Goal: Task Accomplishment & Management: Manage account settings

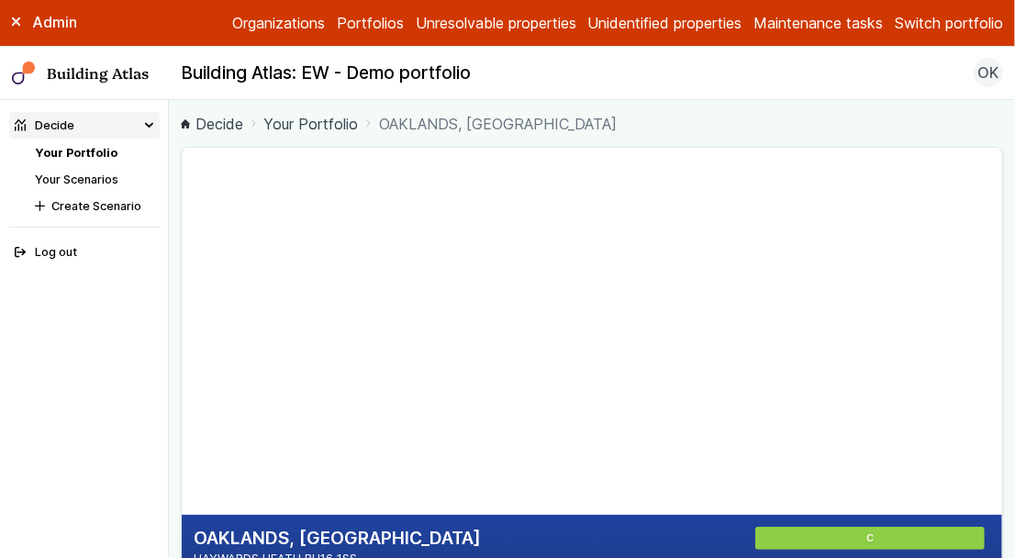
click at [343, 22] on link "Portfolios" at bounding box center [370, 23] width 67 height 22
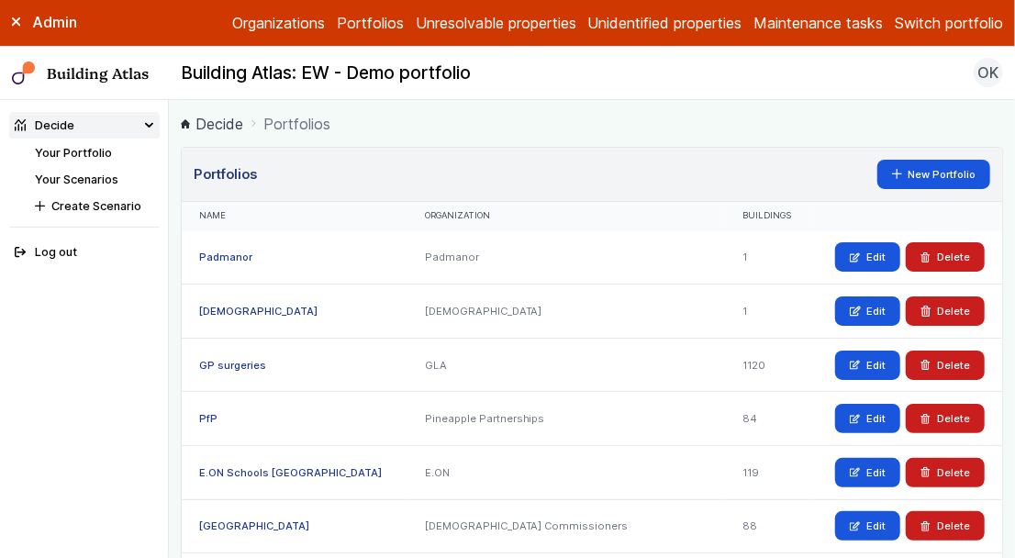
click at [269, 15] on link "Organizations" at bounding box center [278, 23] width 93 height 22
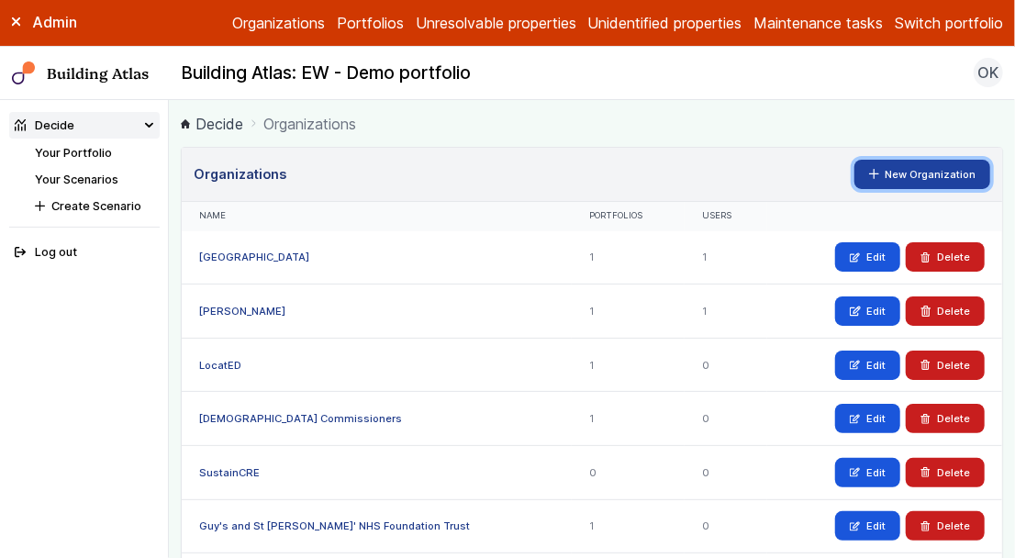
click at [911, 178] on link "New Organization" at bounding box center [922, 174] width 137 height 29
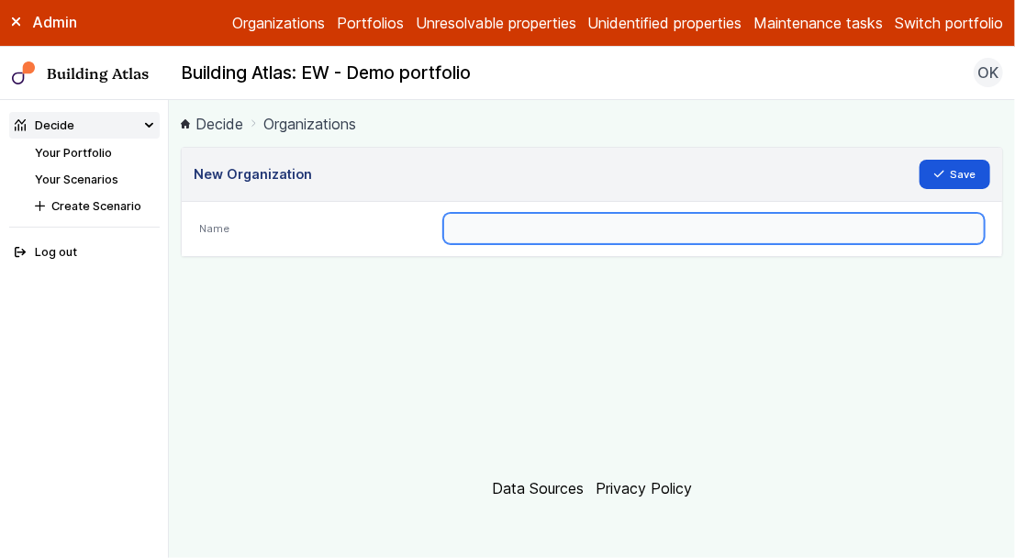
click at [540, 236] on input "text" at bounding box center [713, 228] width 541 height 31
type input "******"
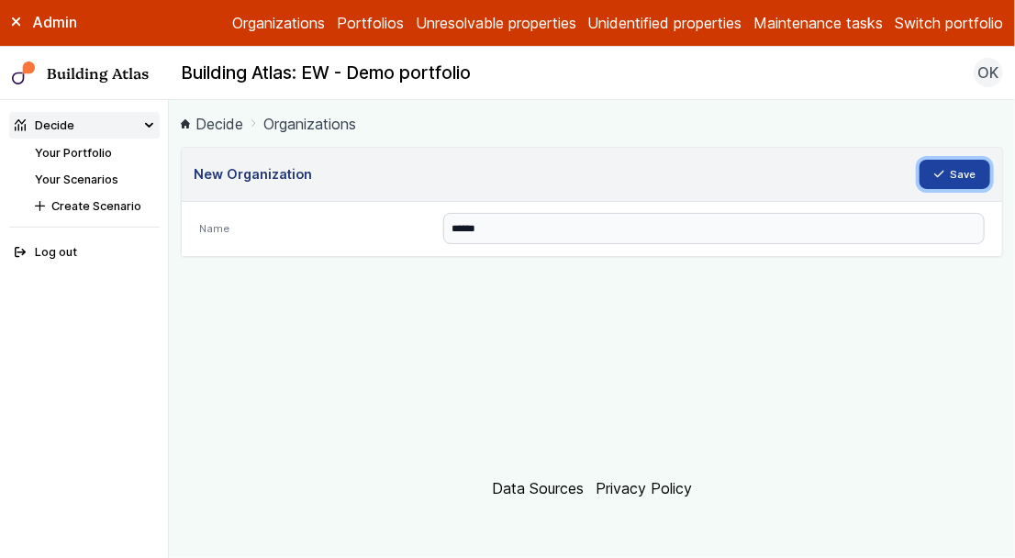
click at [976, 170] on button "Save" at bounding box center [955, 174] width 72 height 29
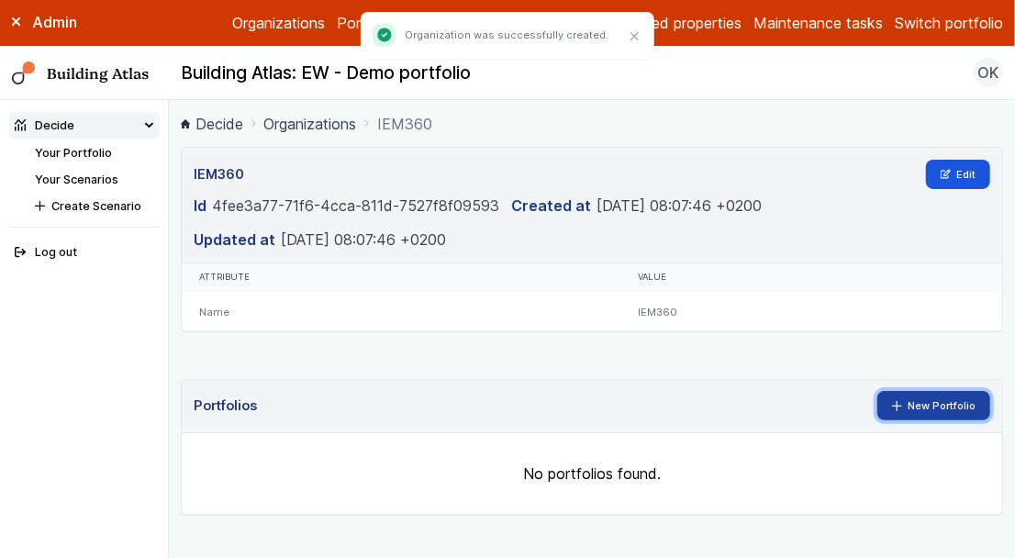
click at [913, 391] on link "New Portfolio" at bounding box center [934, 405] width 114 height 29
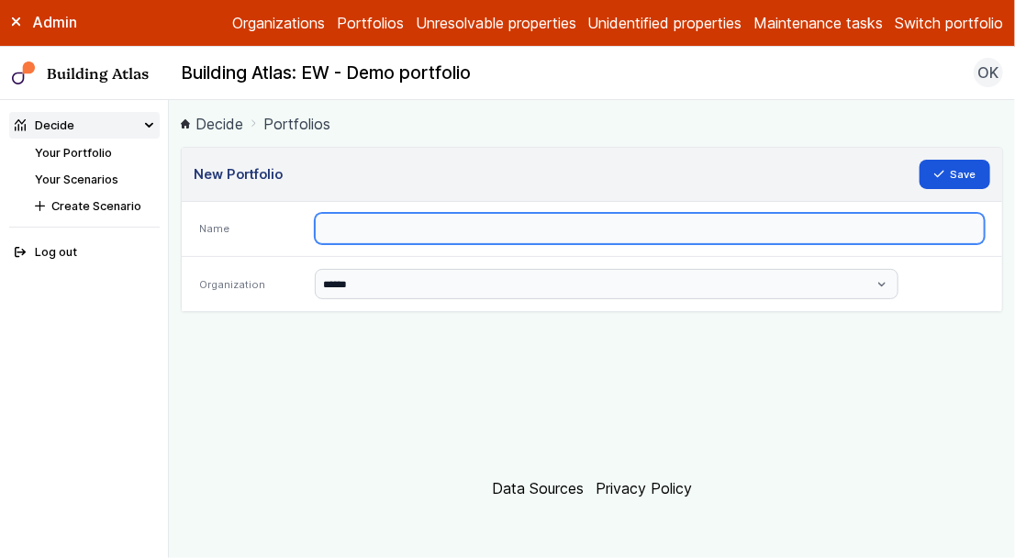
click at [458, 219] on input "text" at bounding box center [650, 228] width 670 height 31
type input "******"
click at [919, 160] on button "Save" at bounding box center [955, 174] width 72 height 29
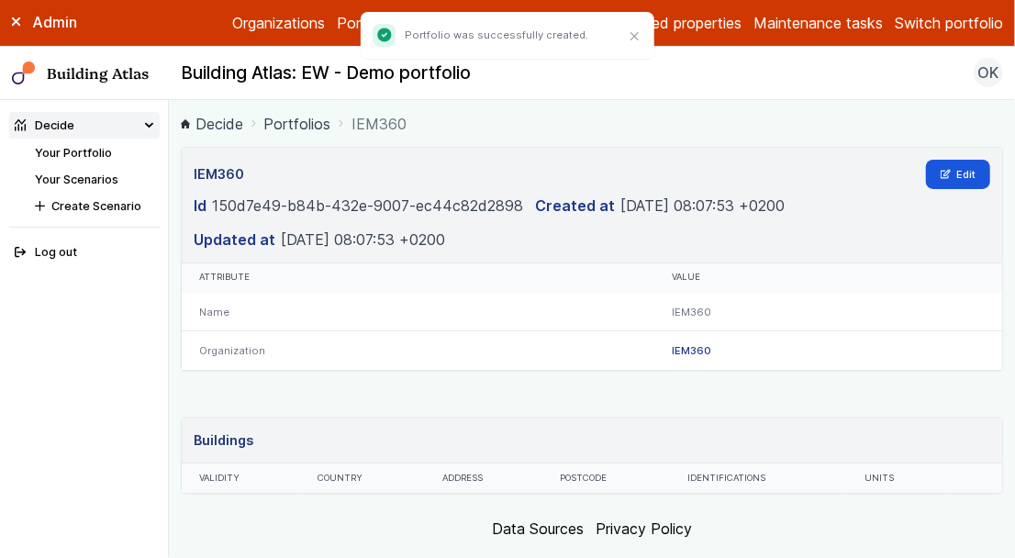
click at [695, 94] on nav "Building Atlas Building Atlas: EW - Demo portfolio OK Log out" at bounding box center [507, 74] width 1015 height 54
click at [634, 43] on button "Close" at bounding box center [635, 37] width 24 height 24
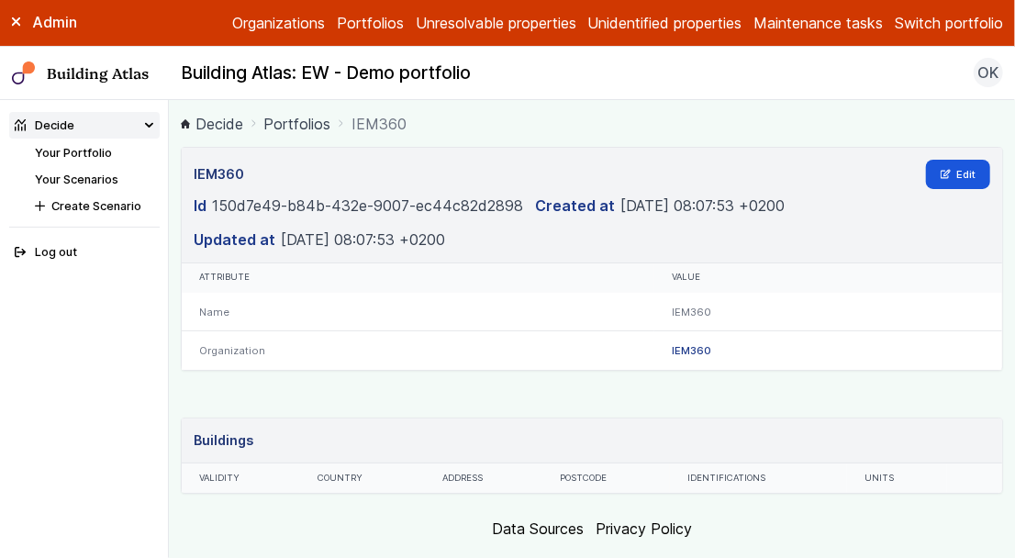
click at [936, 17] on button "Switch portfolio" at bounding box center [949, 23] width 108 height 22
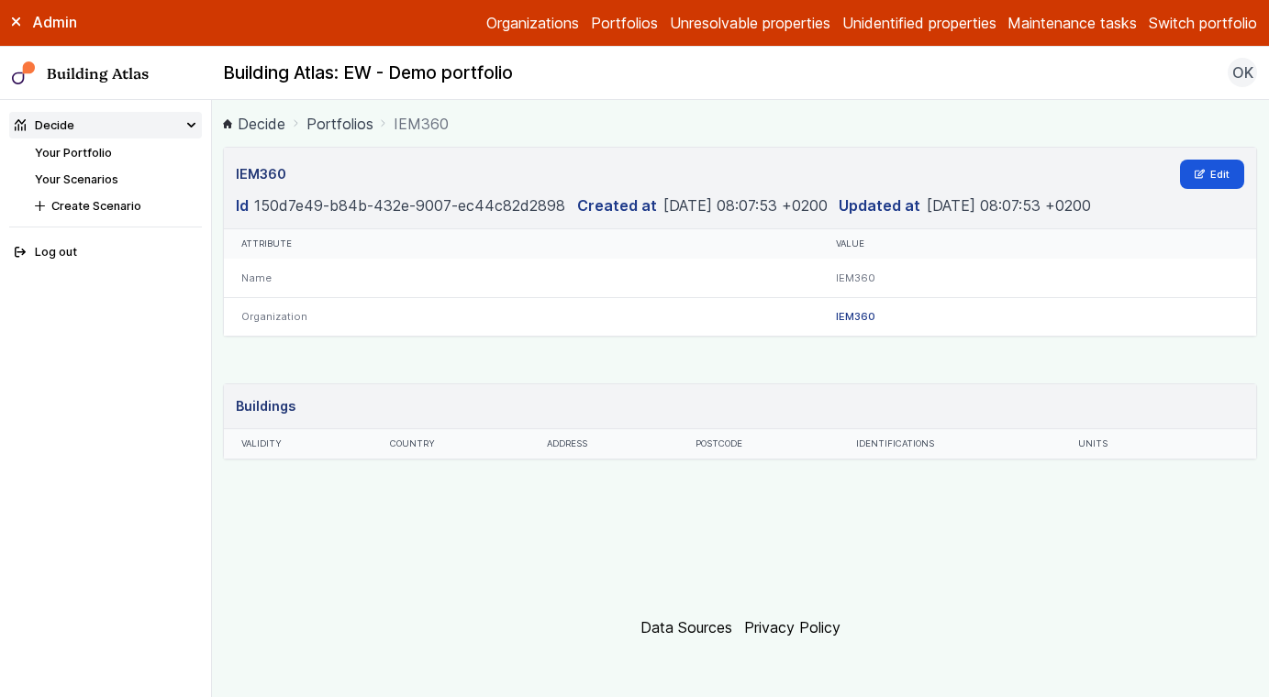
click at [1014, 19] on button "Switch portfolio" at bounding box center [1203, 23] width 108 height 22
click at [0, 0] on button "IEM360" at bounding box center [0, 0] width 0 height 0
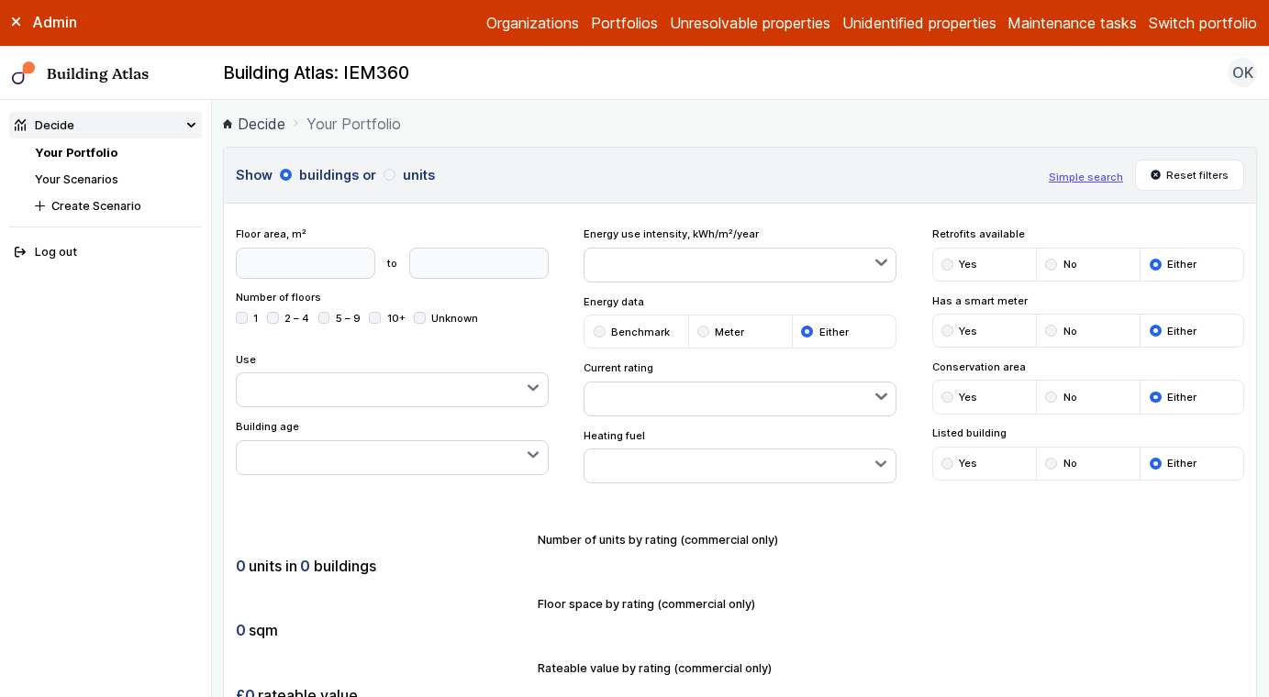
click at [875, 30] on link "Unidentified properties" at bounding box center [919, 23] width 154 height 22
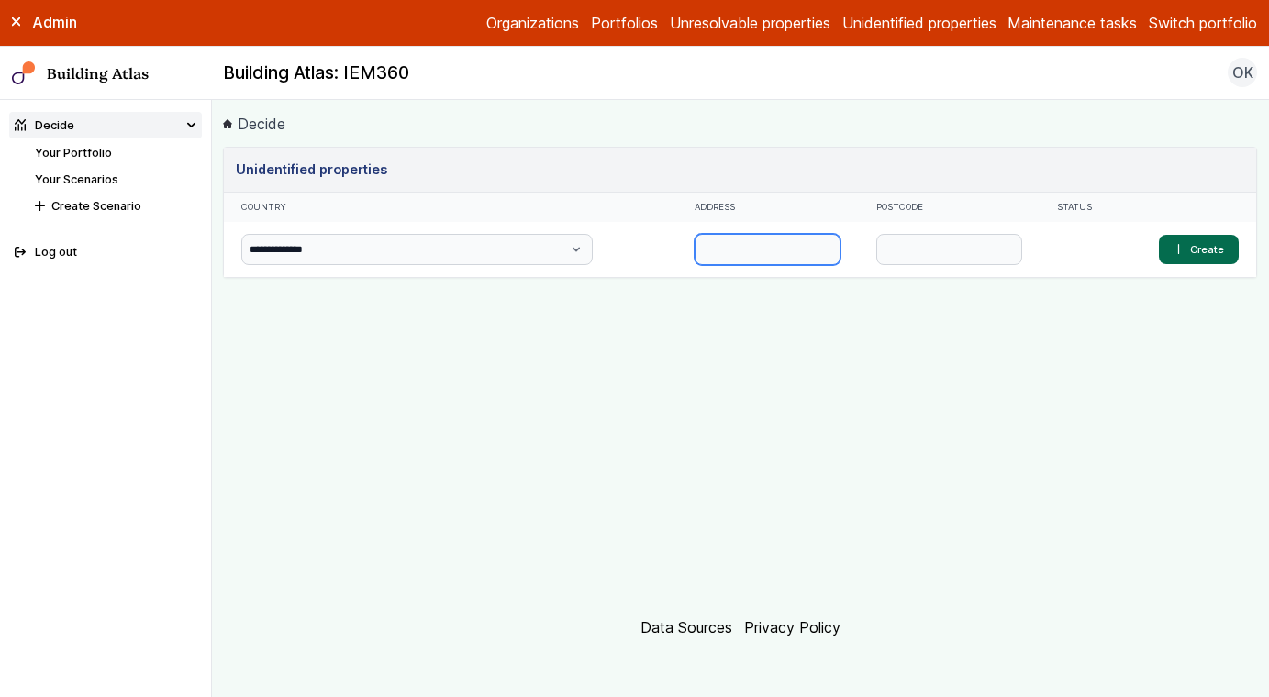
click at [695, 249] on input "text" at bounding box center [768, 249] width 146 height 31
paste input "**********"
drag, startPoint x: 733, startPoint y: 247, endPoint x: 795, endPoint y: 248, distance: 61.5
click at [795, 248] on input "**********" at bounding box center [768, 249] width 146 height 31
type input "**********"
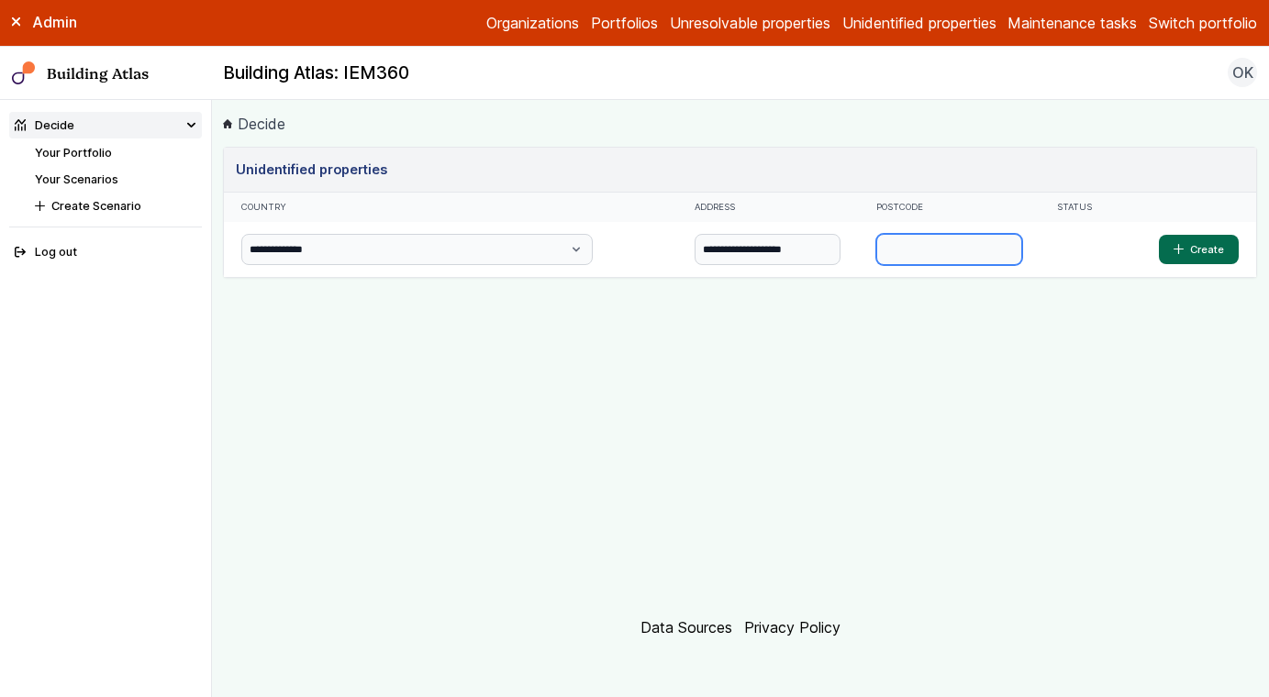
click at [889, 250] on input "text" at bounding box center [949, 249] width 146 height 31
paste input "********"
type input "********"
click at [695, 250] on input "**********" at bounding box center [768, 249] width 146 height 31
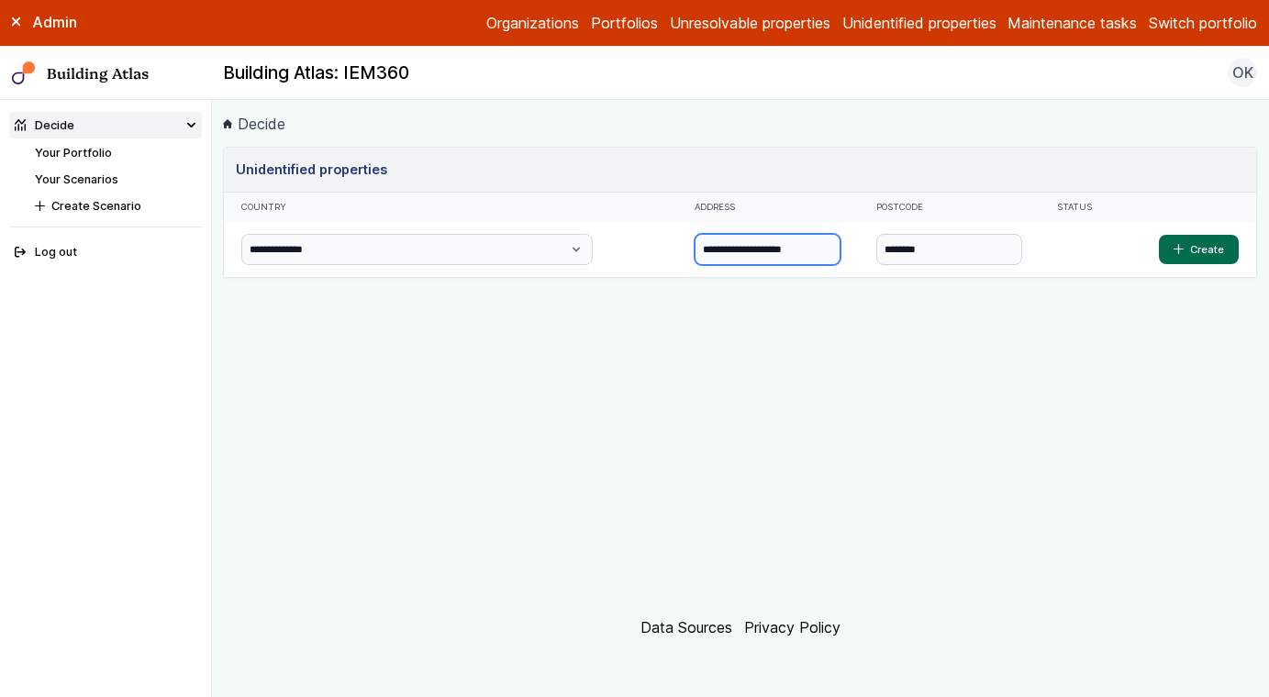
click at [695, 250] on input "**********" at bounding box center [768, 249] width 146 height 31
click at [695, 259] on input "********" at bounding box center [768, 249] width 146 height 31
type input "**********"
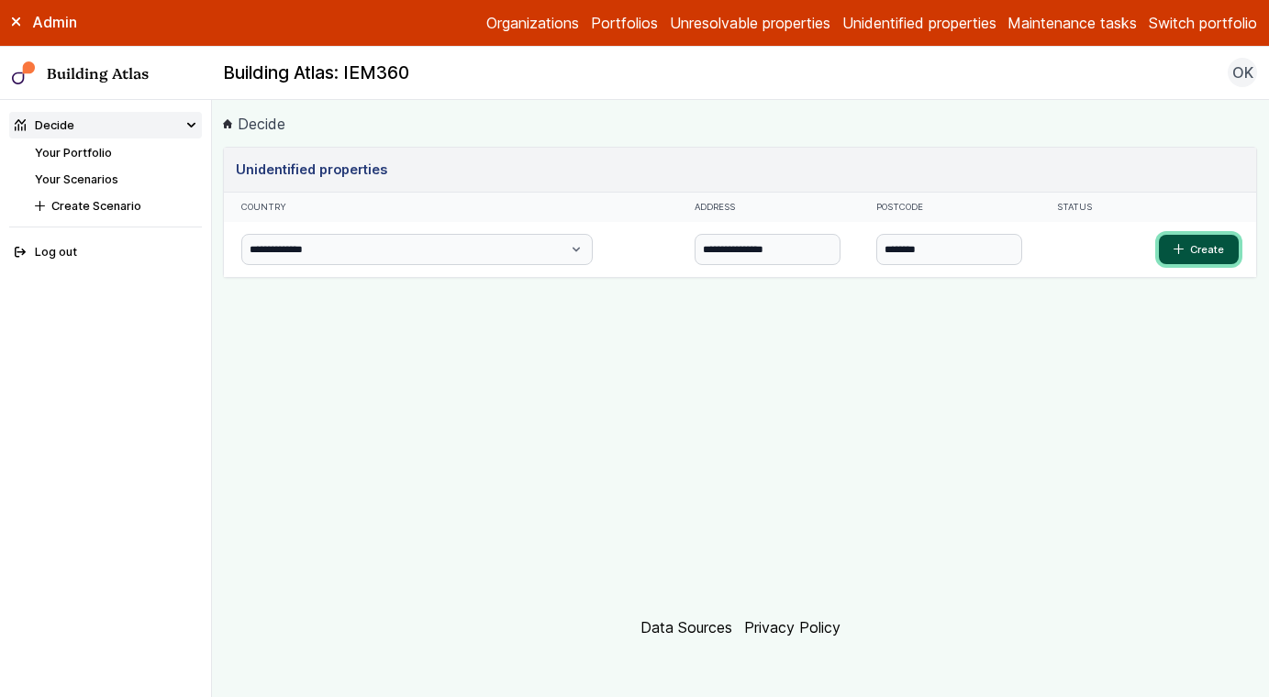
click at [1014, 250] on button "Create" at bounding box center [1199, 249] width 80 height 29
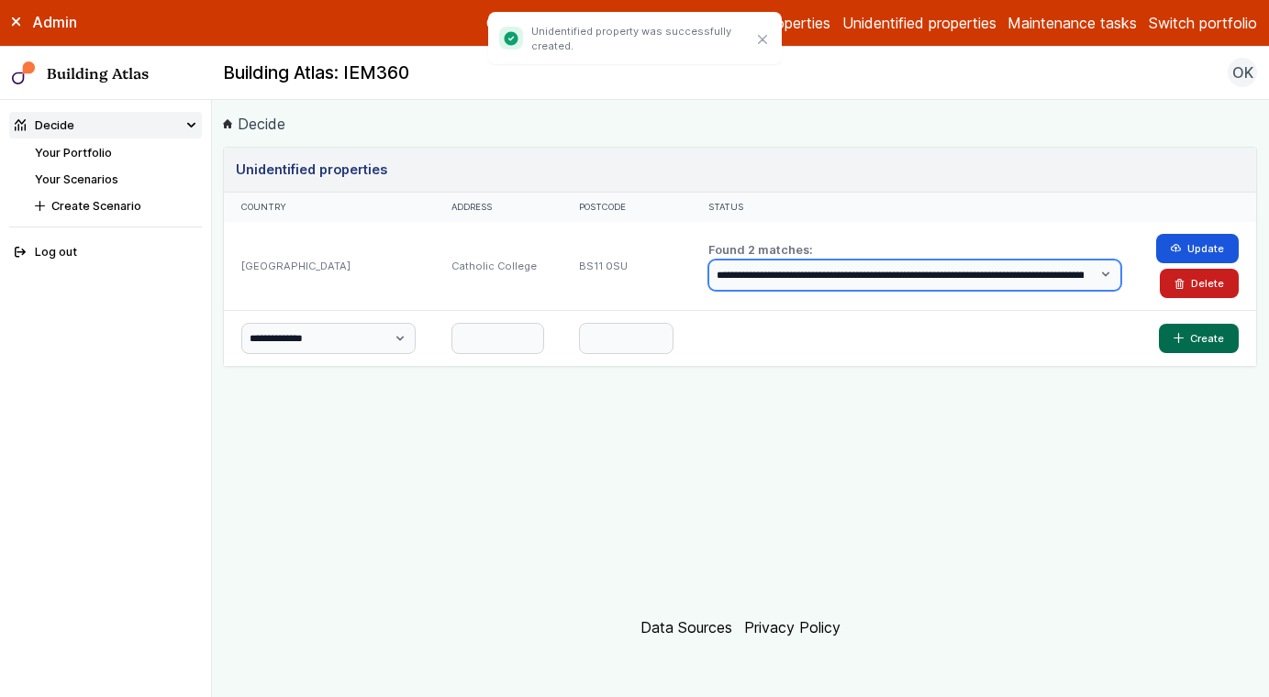
click at [922, 272] on select "**********" at bounding box center [914, 275] width 413 height 31
select select "*"
click at [708, 260] on select "**********" at bounding box center [914, 275] width 413 height 31
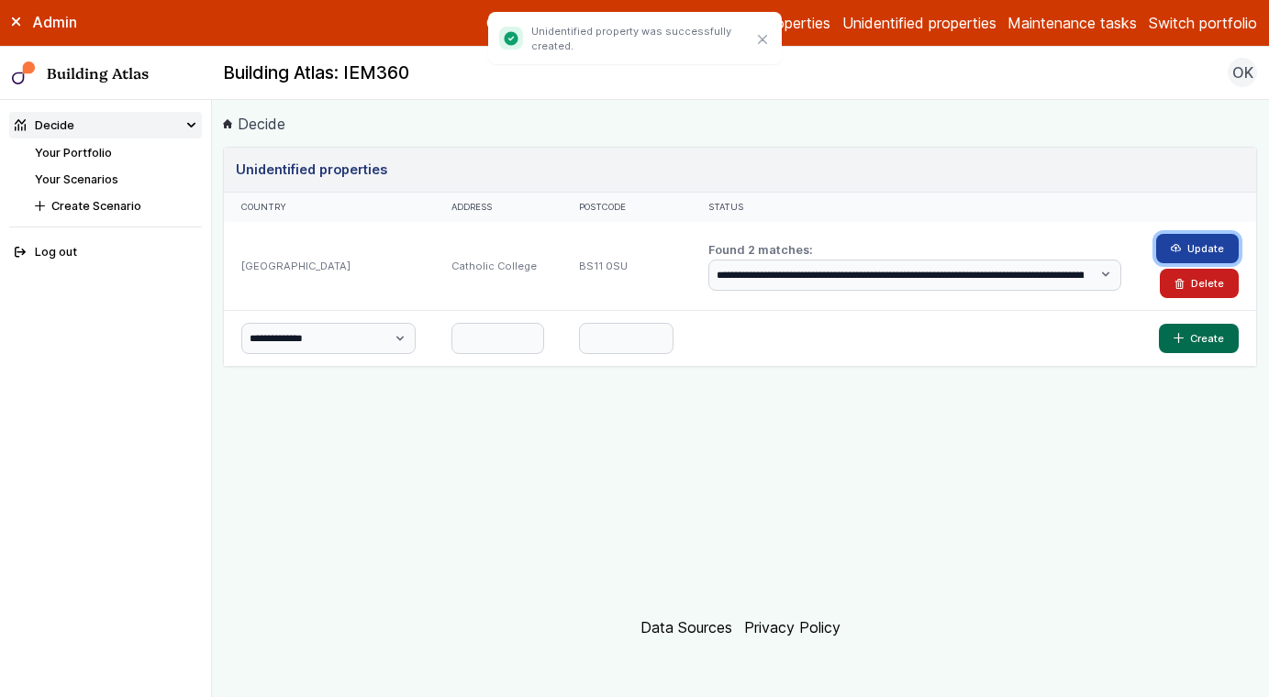
click at [1014, 251] on button "Update" at bounding box center [1197, 248] width 83 height 29
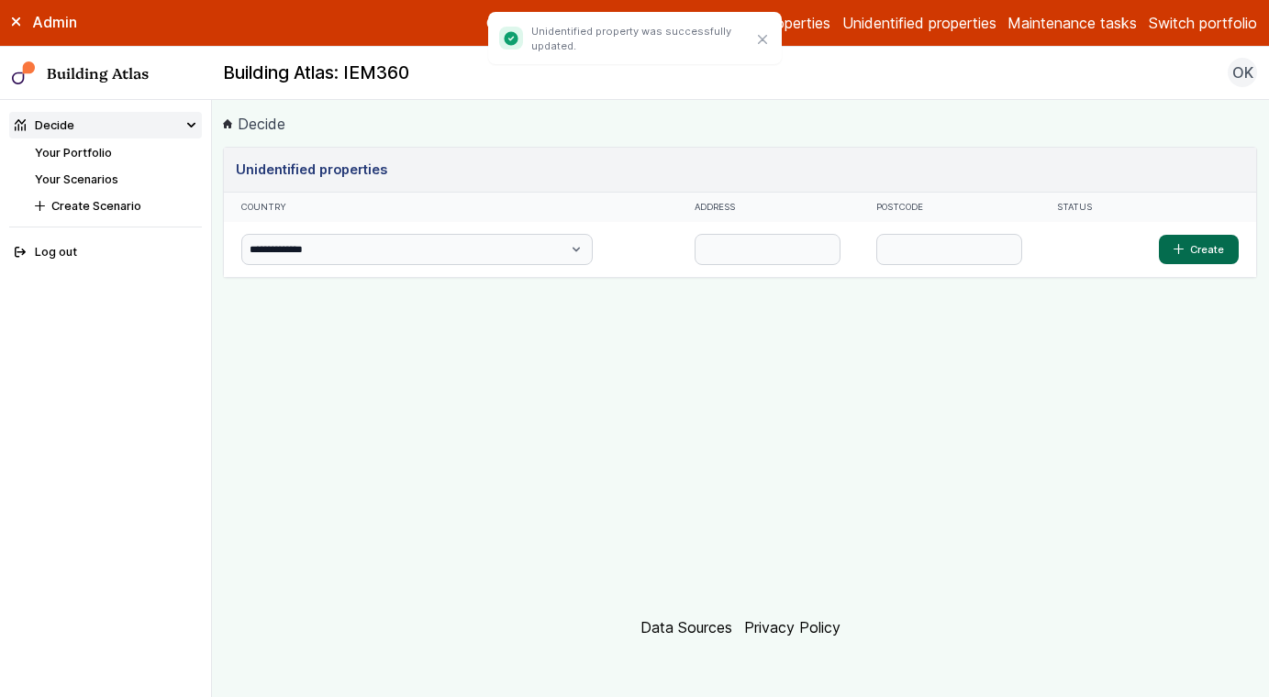
click at [106, 152] on link "Your Portfolio" at bounding box center [73, 153] width 77 height 14
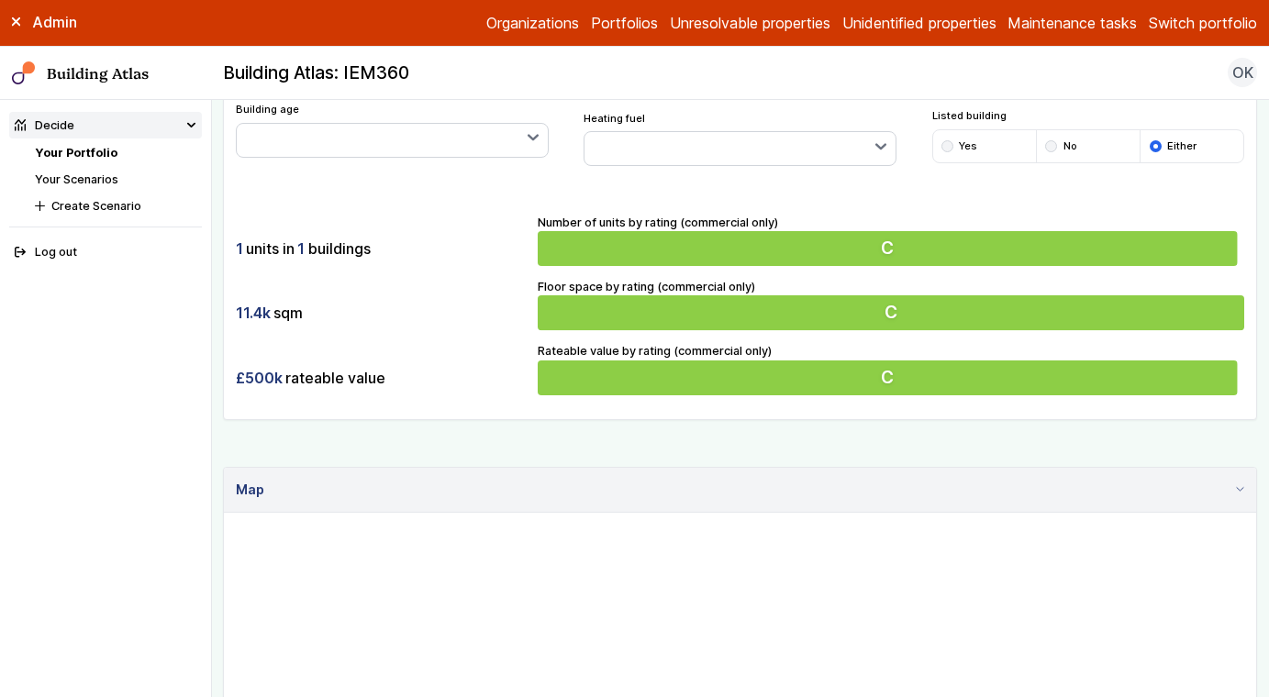
scroll to position [324, 0]
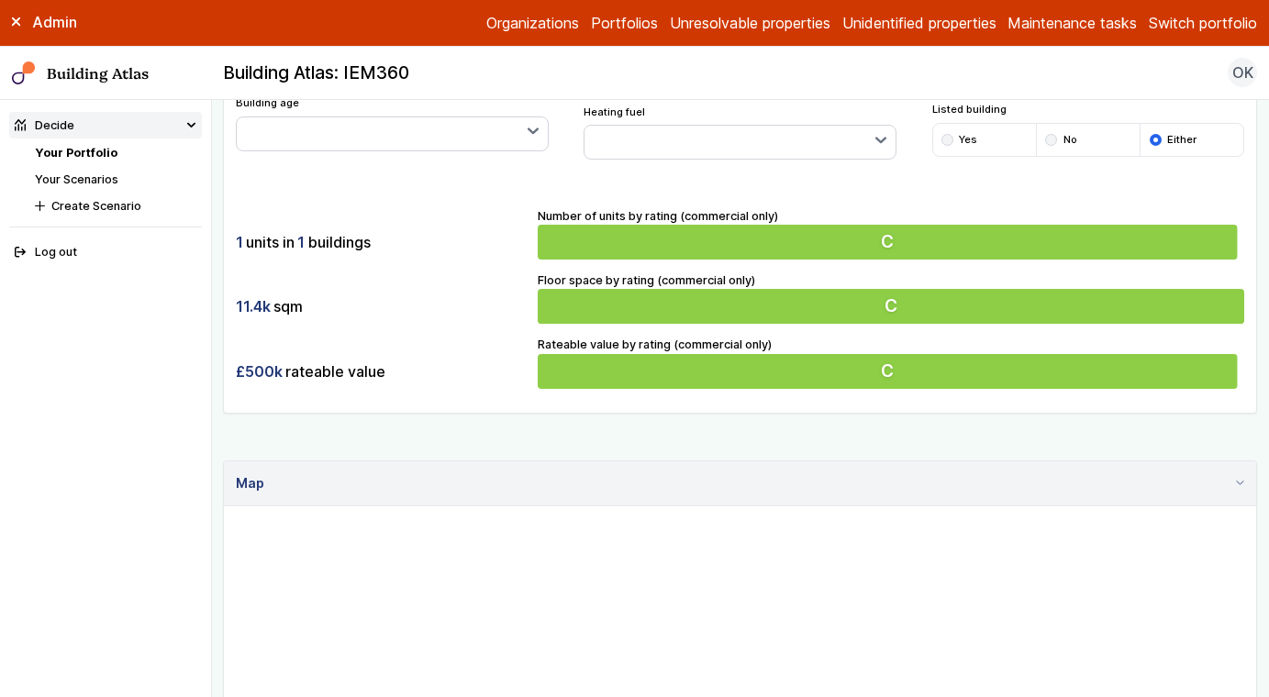
click at [510, 431] on div "Show buildings or units Simple search Reset filters Floor area, m² to Update Nu…" at bounding box center [740, 443] width 1034 height 1241
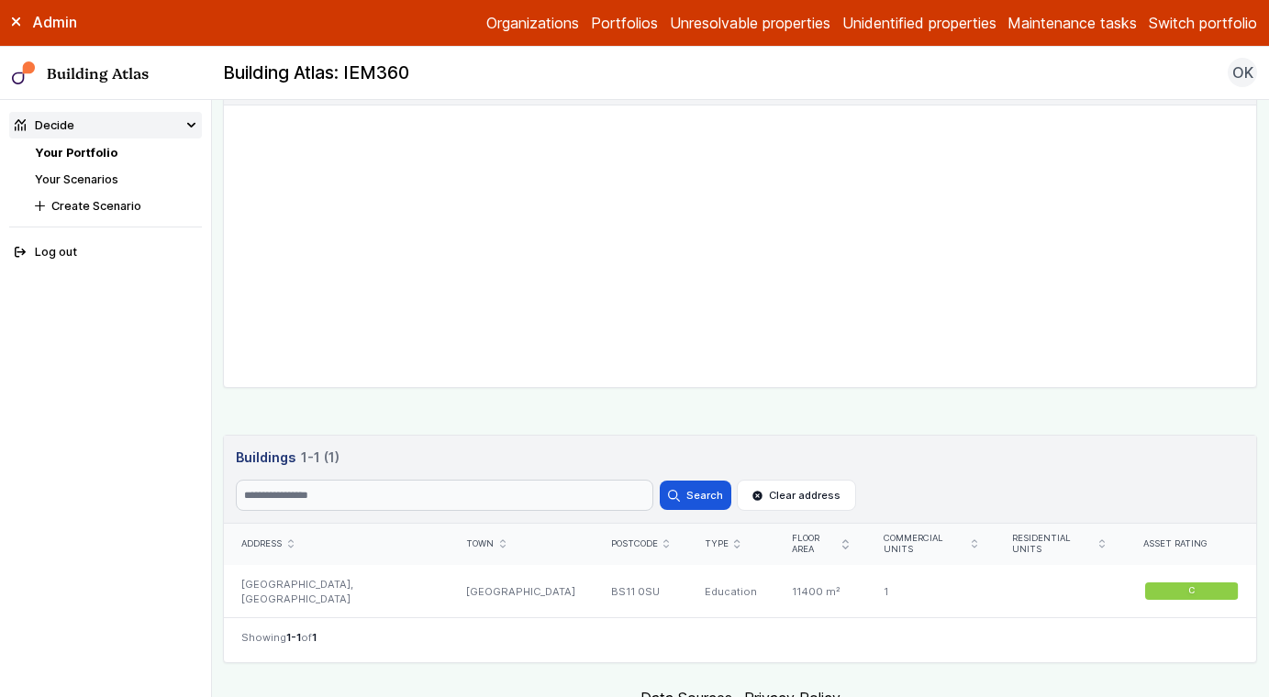
scroll to position [772, 0]
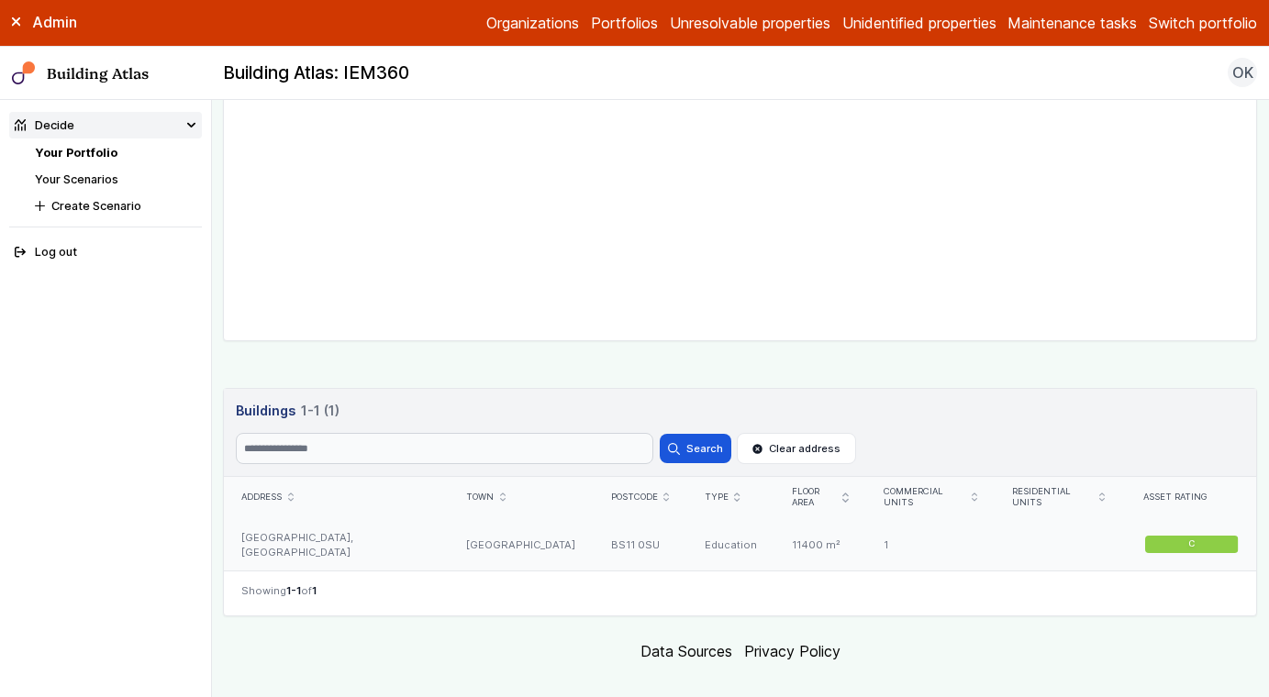
click at [502, 529] on div "BRISTOL" at bounding box center [521, 544] width 144 height 53
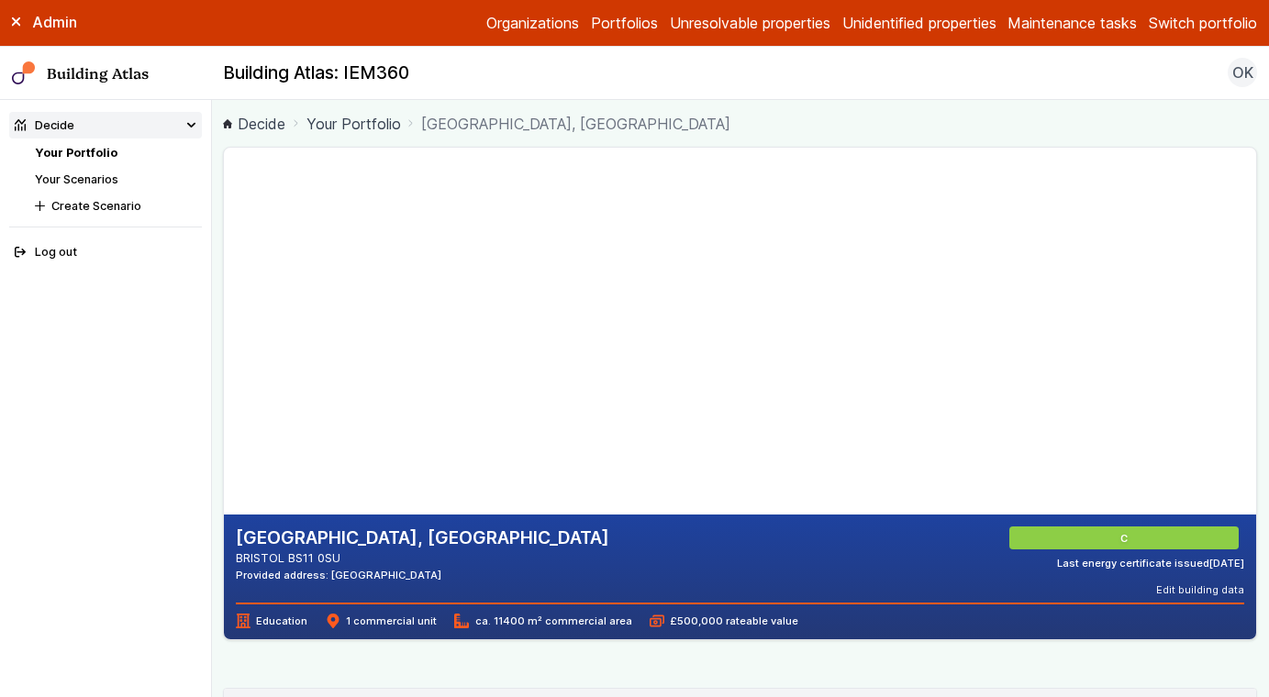
drag, startPoint x: 450, startPoint y: 272, endPoint x: 290, endPoint y: 471, distance: 254.5
click at [224, 471] on gmp-map-3d at bounding box center [224, 331] width 0 height 367
drag, startPoint x: 501, startPoint y: 335, endPoint x: 437, endPoint y: 228, distance: 124.3
click at [224, 230] on gmp-map-3d at bounding box center [224, 331] width 0 height 367
drag, startPoint x: 381, startPoint y: 268, endPoint x: 328, endPoint y: 416, distance: 156.7
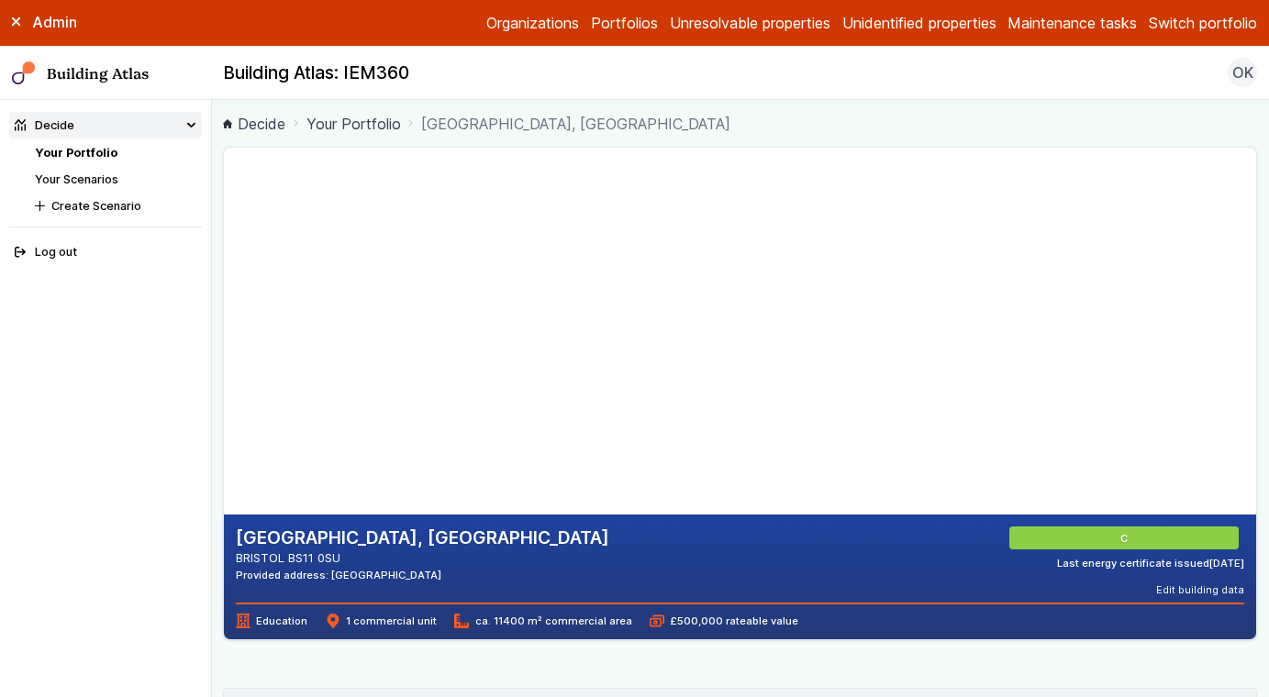
click at [224, 416] on gmp-map-3d at bounding box center [224, 331] width 0 height 367
drag, startPoint x: 298, startPoint y: 437, endPoint x: 662, endPoint y: 348, distance: 375.0
click at [224, 348] on gmp-map-3d at bounding box center [224, 331] width 0 height 367
drag, startPoint x: 371, startPoint y: 448, endPoint x: 389, endPoint y: 298, distance: 150.7
click at [224, 298] on gmp-map-3d at bounding box center [224, 331] width 0 height 367
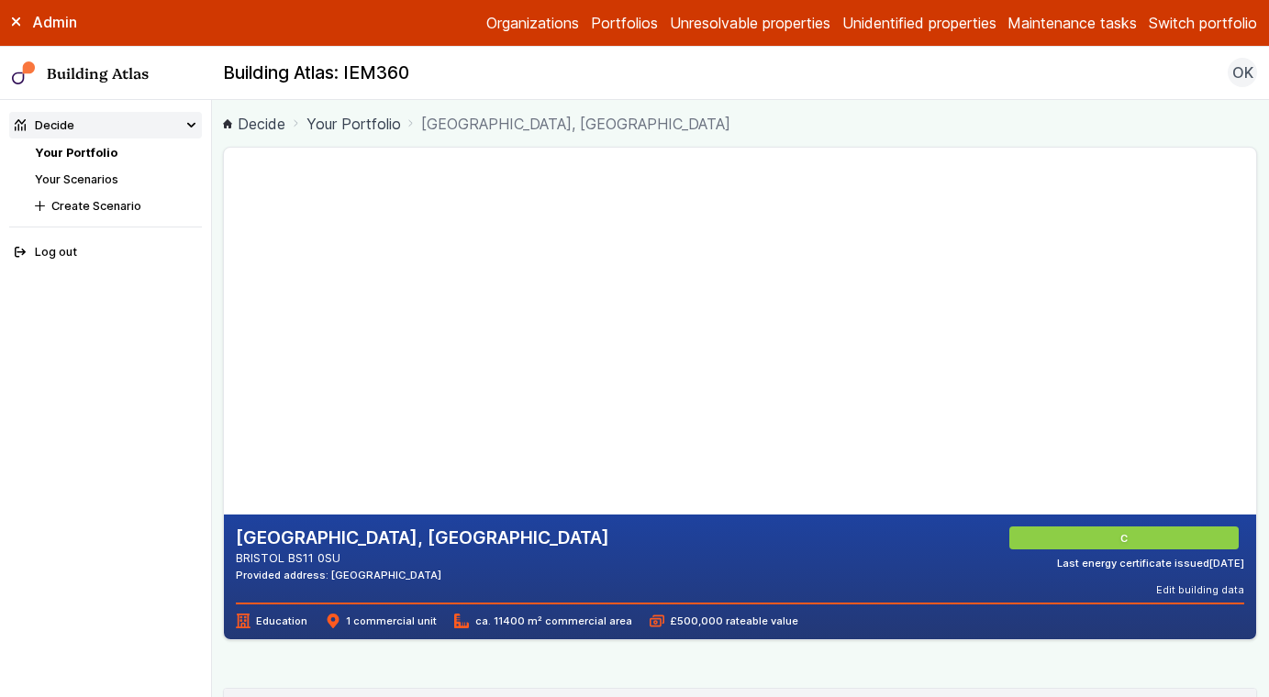
drag, startPoint x: 455, startPoint y: 406, endPoint x: 557, endPoint y: 331, distance: 126.1
click at [224, 331] on gmp-map-3d at bounding box center [224, 331] width 0 height 367
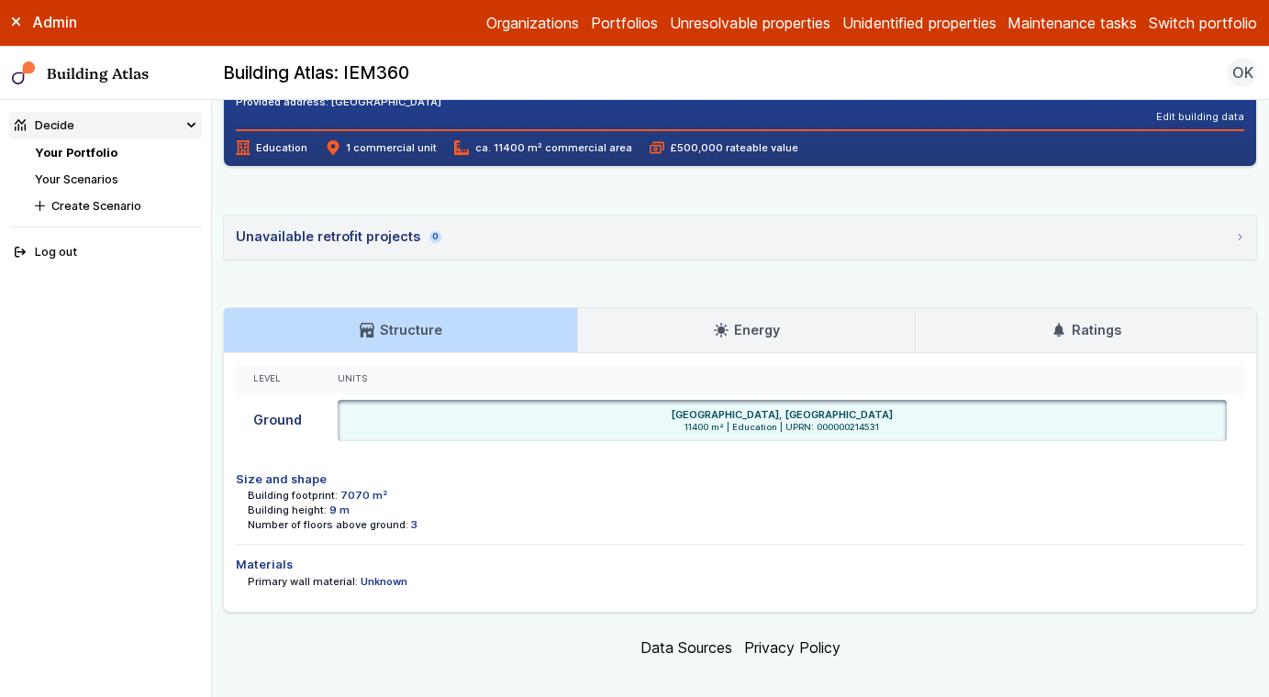
scroll to position [493, 0]
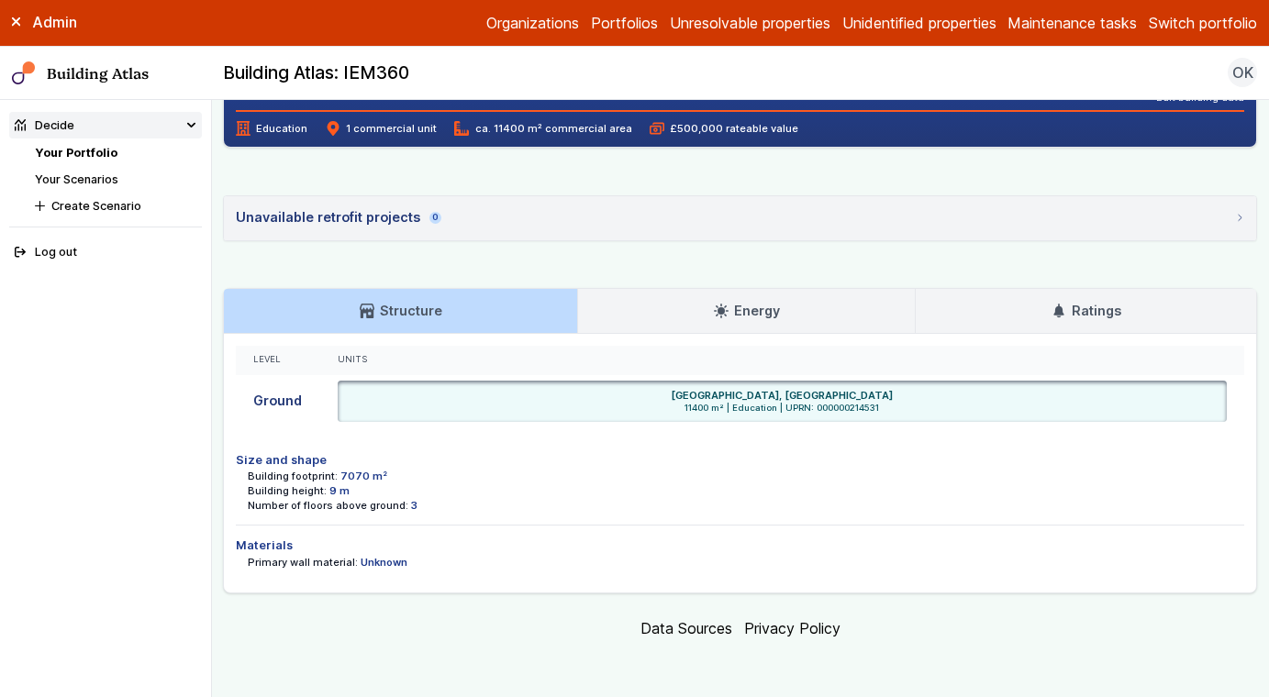
click at [620, 306] on link "Energy" at bounding box center [746, 311] width 337 height 44
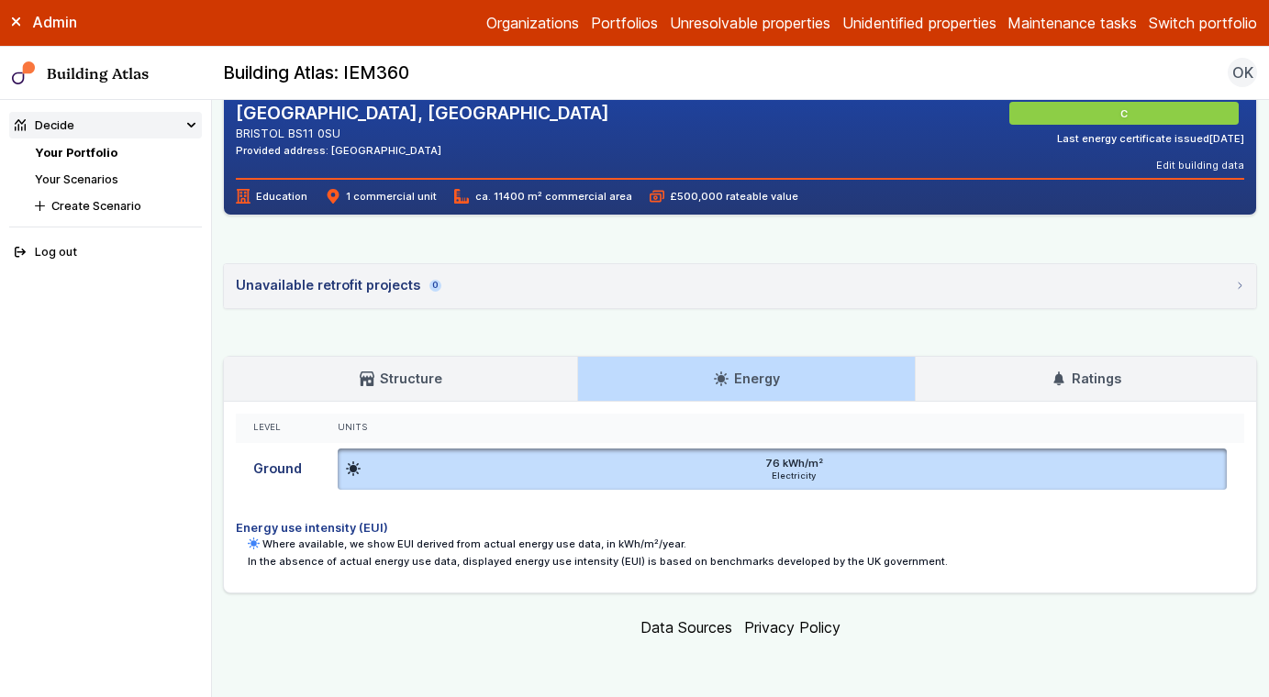
scroll to position [424, 0]
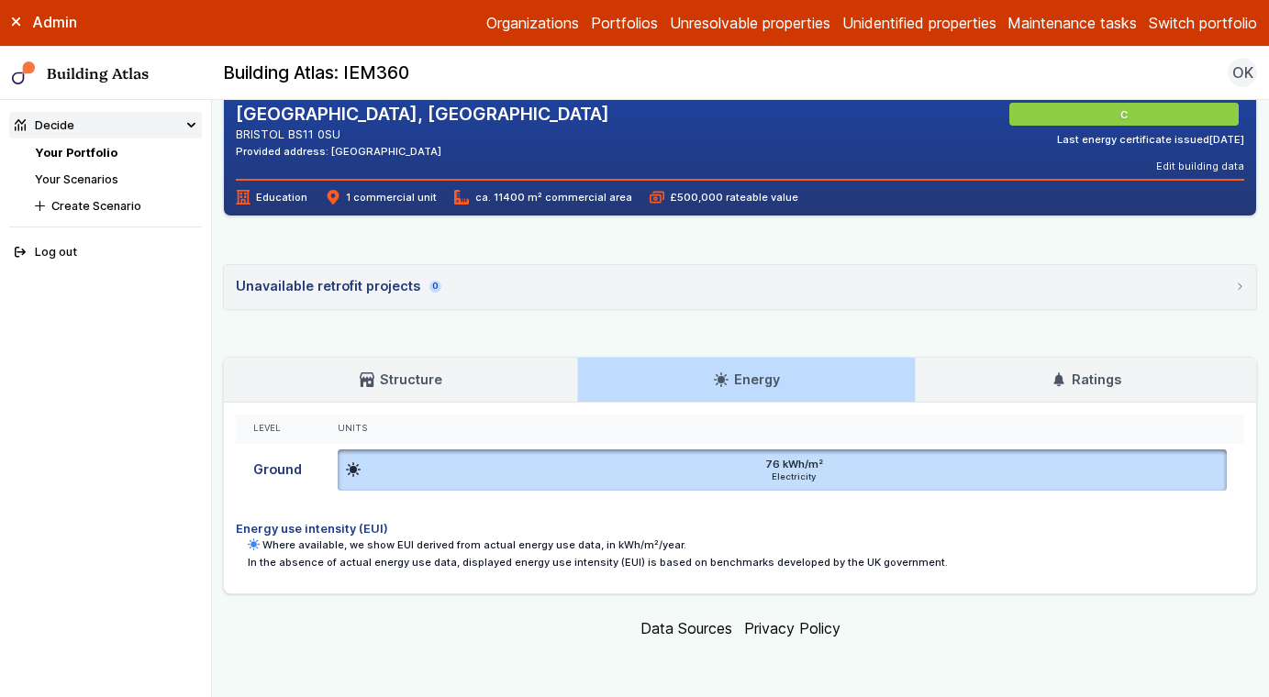
click at [381, 381] on h3 "Structure" at bounding box center [401, 380] width 83 height 20
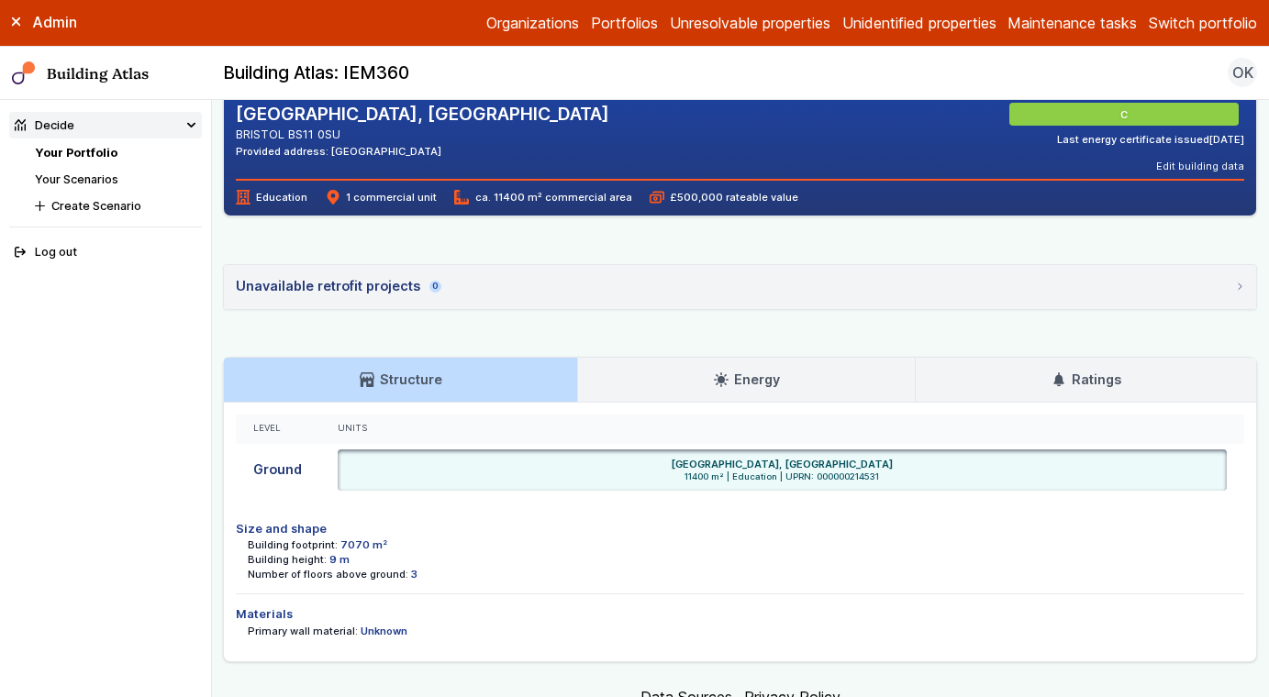
click at [441, 538] on div "Building footprint: 7070 m²" at bounding box center [746, 545] width 997 height 15
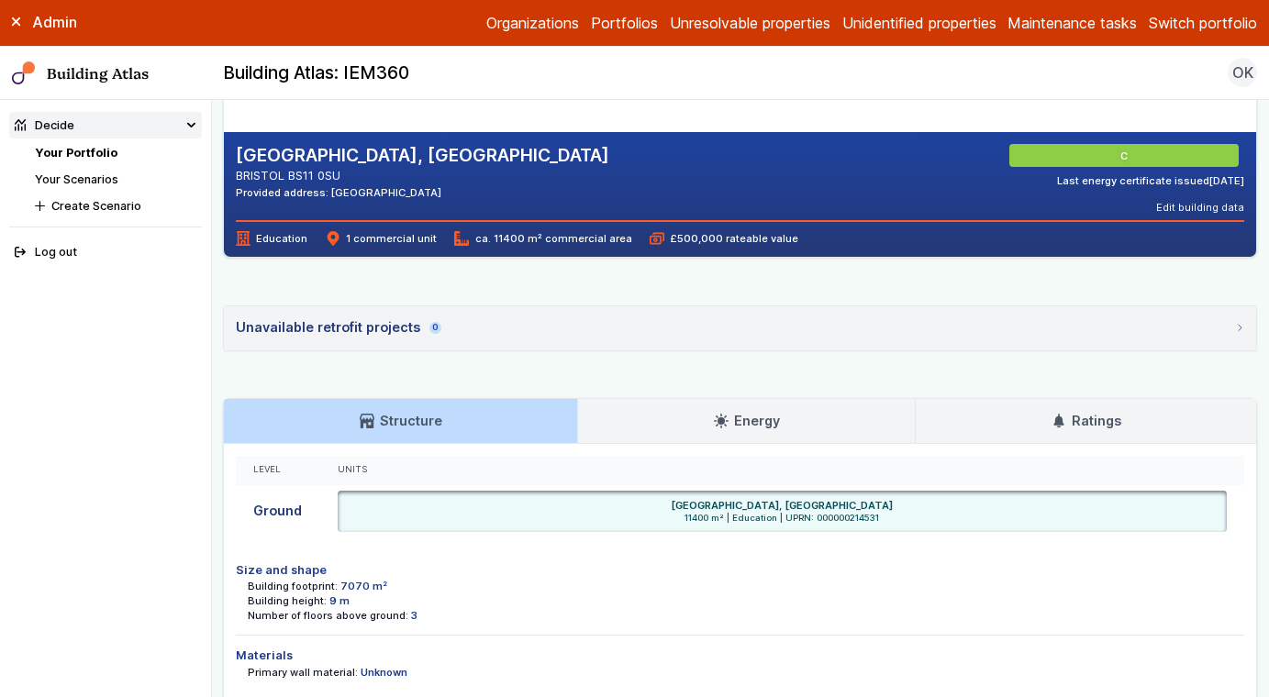
scroll to position [385, 0]
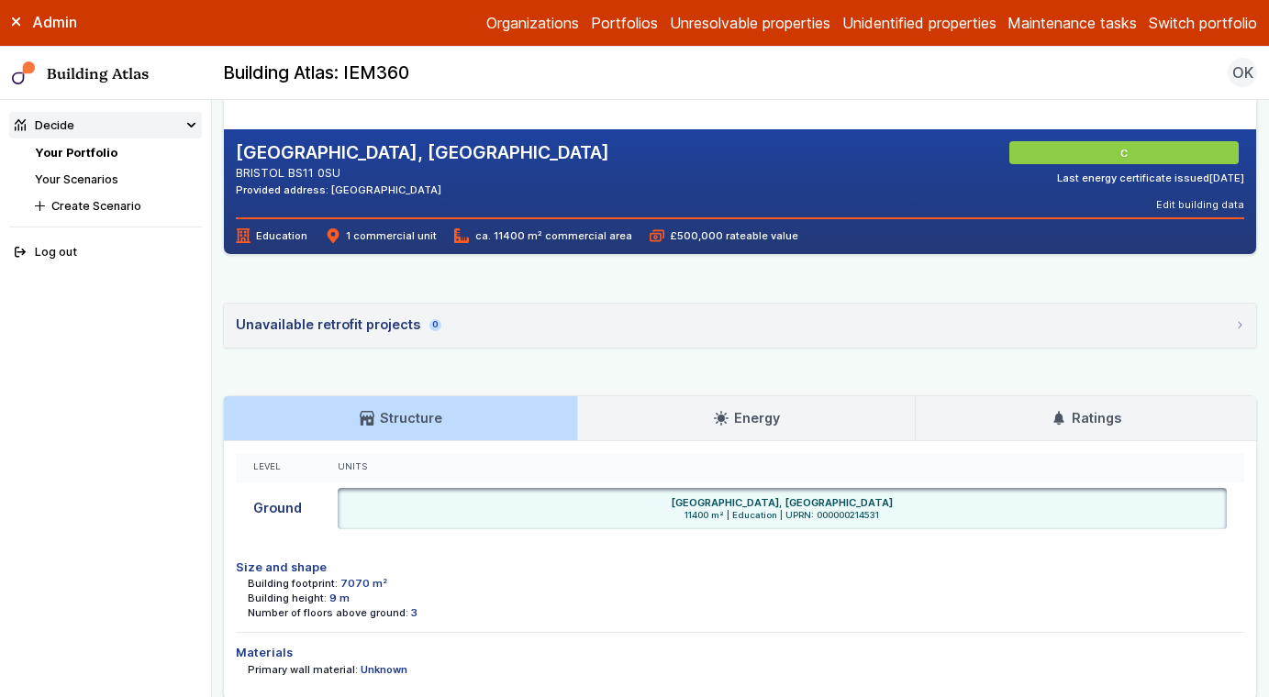
click at [606, 418] on link "Energy" at bounding box center [746, 418] width 337 height 44
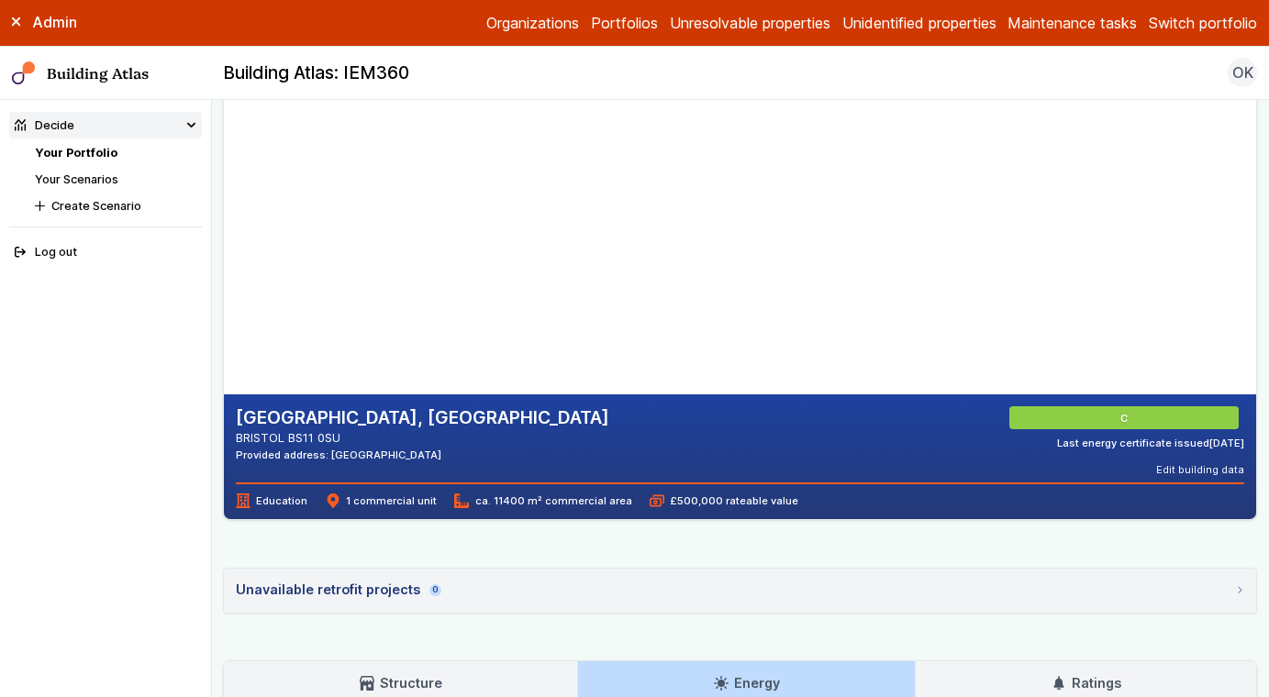
scroll to position [111, 0]
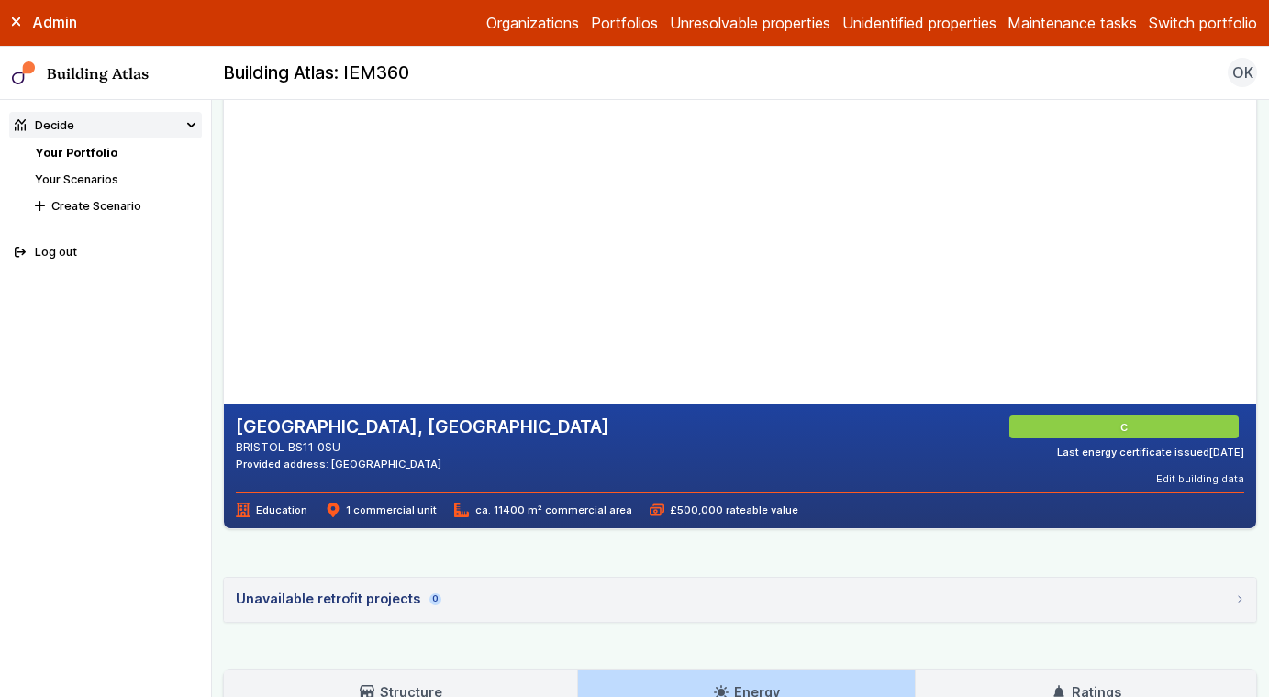
drag, startPoint x: 417, startPoint y: 231, endPoint x: 403, endPoint y: 371, distance: 140.2
click at [224, 370] on gmp-map-3d at bounding box center [224, 220] width 0 height 367
drag, startPoint x: 429, startPoint y: 292, endPoint x: 226, endPoint y: 309, distance: 204.4
click at [224, 308] on gmp-map-3d at bounding box center [224, 220] width 0 height 367
drag, startPoint x: 423, startPoint y: 273, endPoint x: 242, endPoint y: 433, distance: 241.1
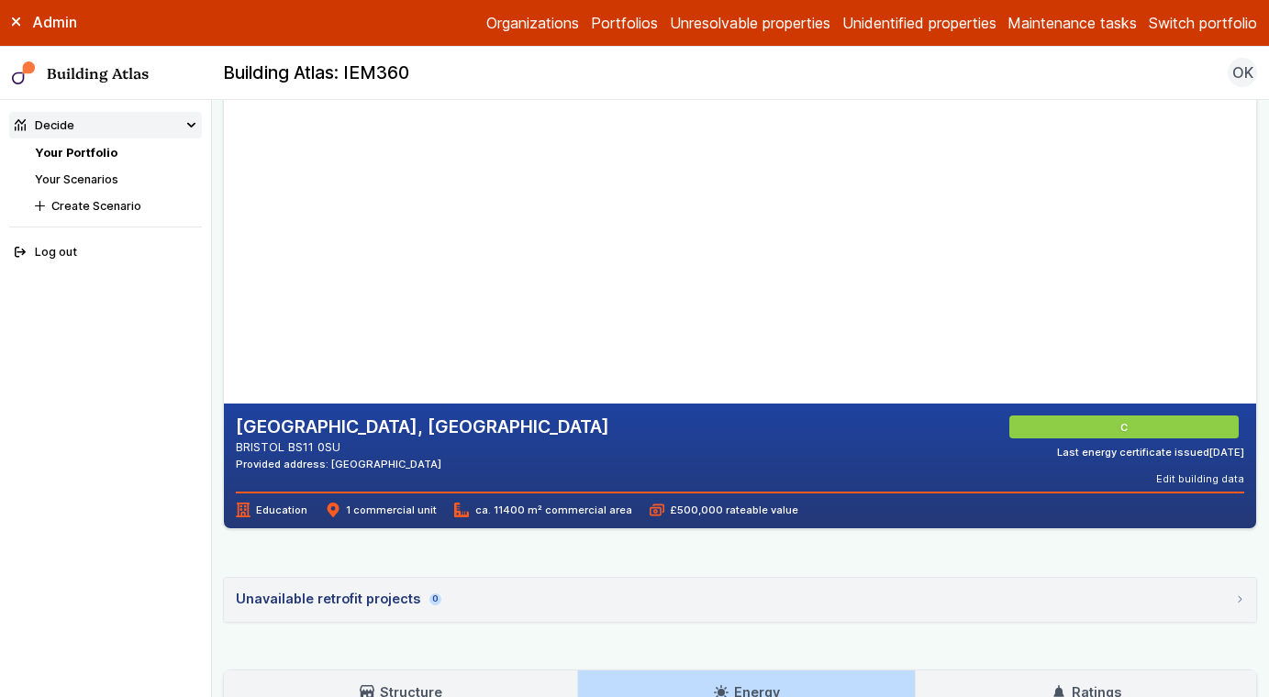
click at [224, 404] on gmp-map-3d at bounding box center [224, 220] width 0 height 367
drag, startPoint x: 449, startPoint y: 332, endPoint x: 441, endPoint y: 296, distance: 36.5
click at [224, 298] on gmp-map-3d at bounding box center [224, 220] width 0 height 367
drag, startPoint x: 417, startPoint y: 245, endPoint x: 499, endPoint y: 411, distance: 185.1
click at [224, 404] on gmp-map-3d at bounding box center [224, 220] width 0 height 367
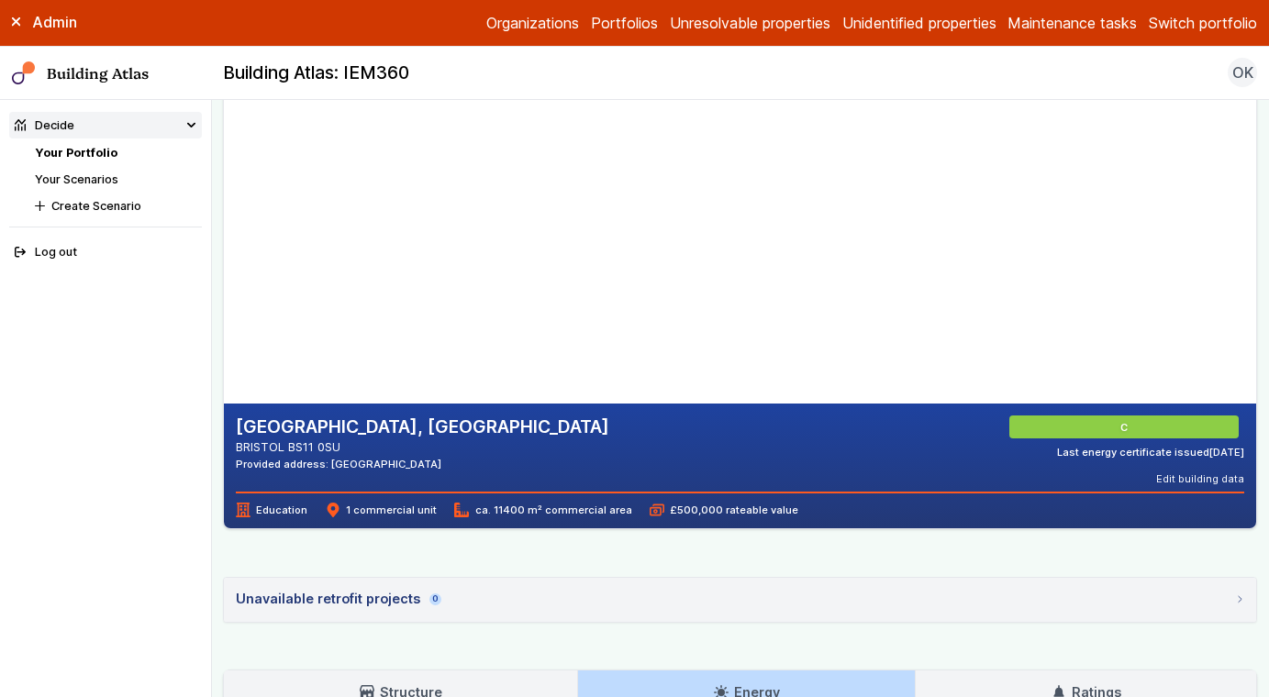
drag, startPoint x: 523, startPoint y: 349, endPoint x: 501, endPoint y: 221, distance: 129.4
click at [224, 224] on gmp-map-3d at bounding box center [224, 220] width 0 height 367
click at [522, 557] on div "ST BEDES CATHOLIC COLLEGE, LONG CROSS BRISTOL BS11 0SU Provided address: Cathol…" at bounding box center [740, 472] width 1034 height 872
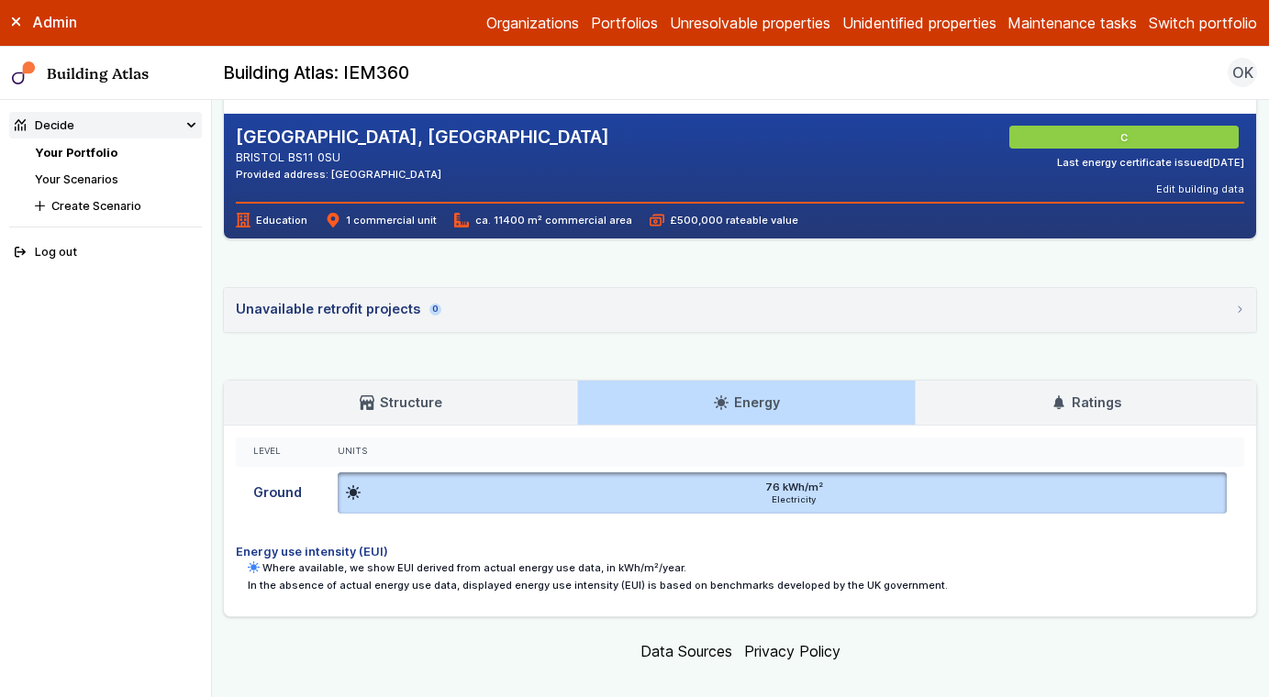
scroll to position [424, 0]
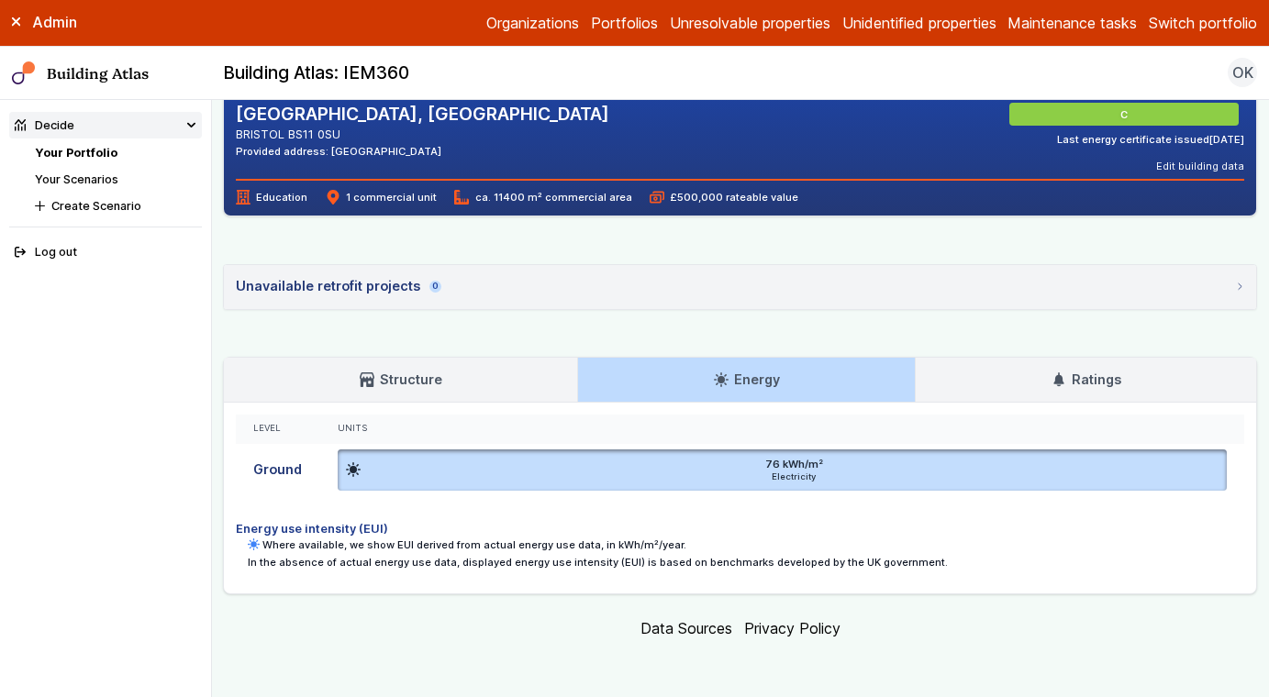
click at [1014, 412] on div "Level Units Ground 76 kWh/m² Electricity ST BEDES CATHOLIC COLLEGE, LONG CROSS,…" at bounding box center [740, 498] width 1032 height 191
click at [1014, 398] on link "Ratings" at bounding box center [1086, 380] width 340 height 44
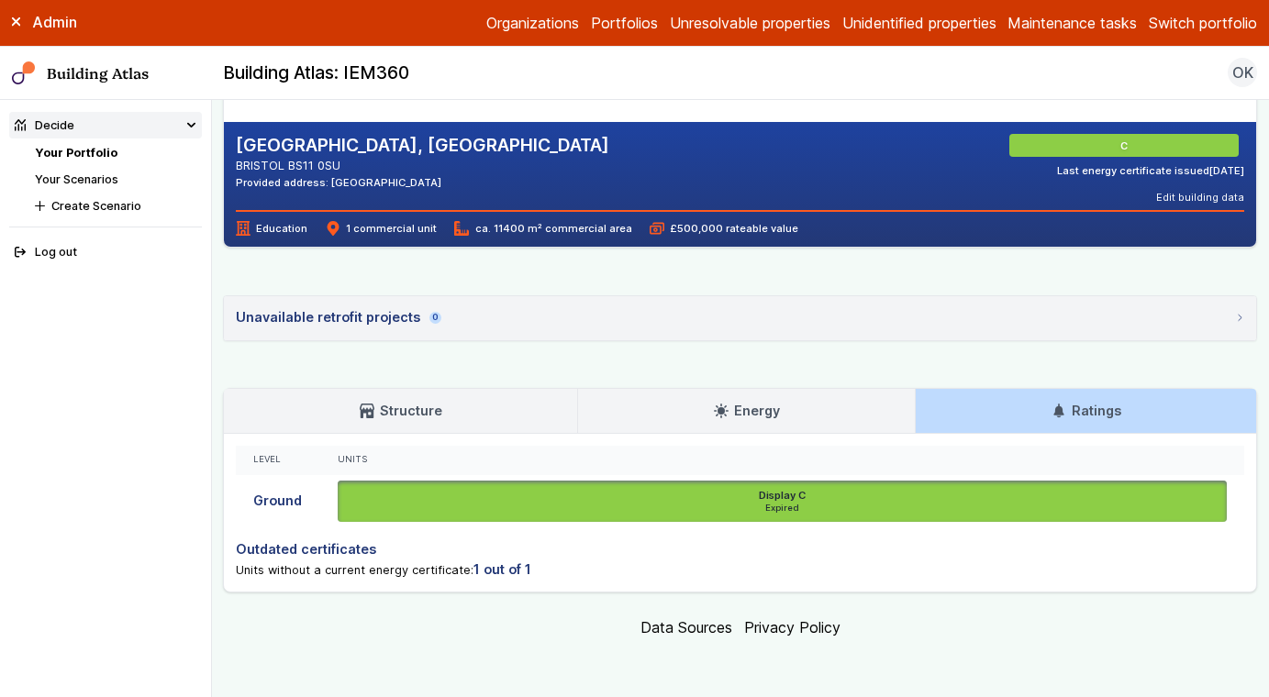
scroll to position [392, 0]
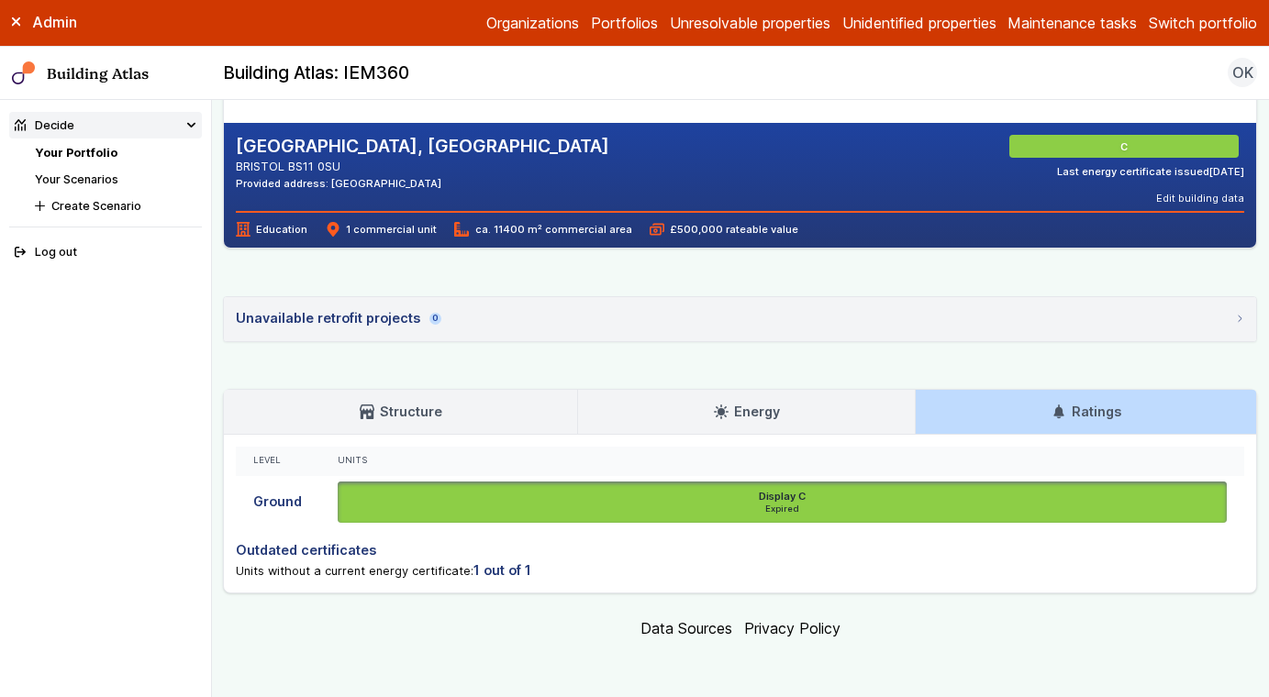
click at [755, 397] on link "Energy" at bounding box center [746, 412] width 337 height 44
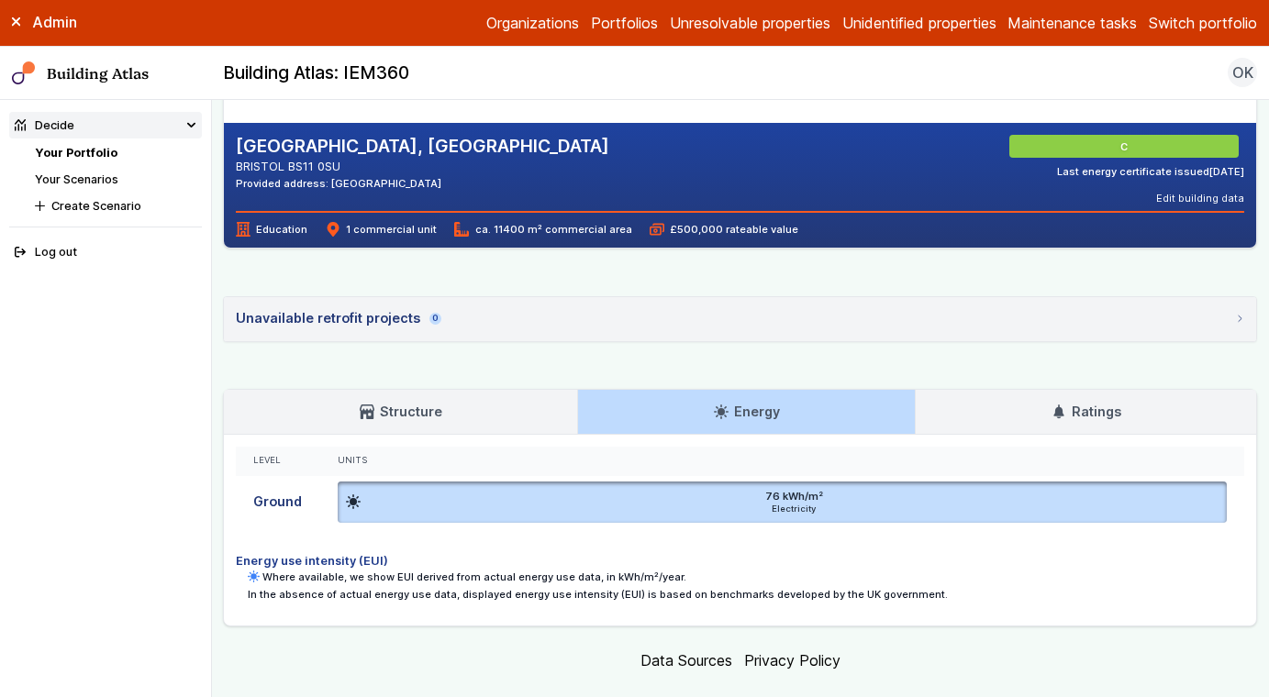
drag, startPoint x: 470, startPoint y: 186, endPoint x: 413, endPoint y: 182, distance: 57.1
click at [413, 182] on div "Provided address: Catholic College, BS11 0SU" at bounding box center [422, 183] width 373 height 15
copy div "BS11 0SU"
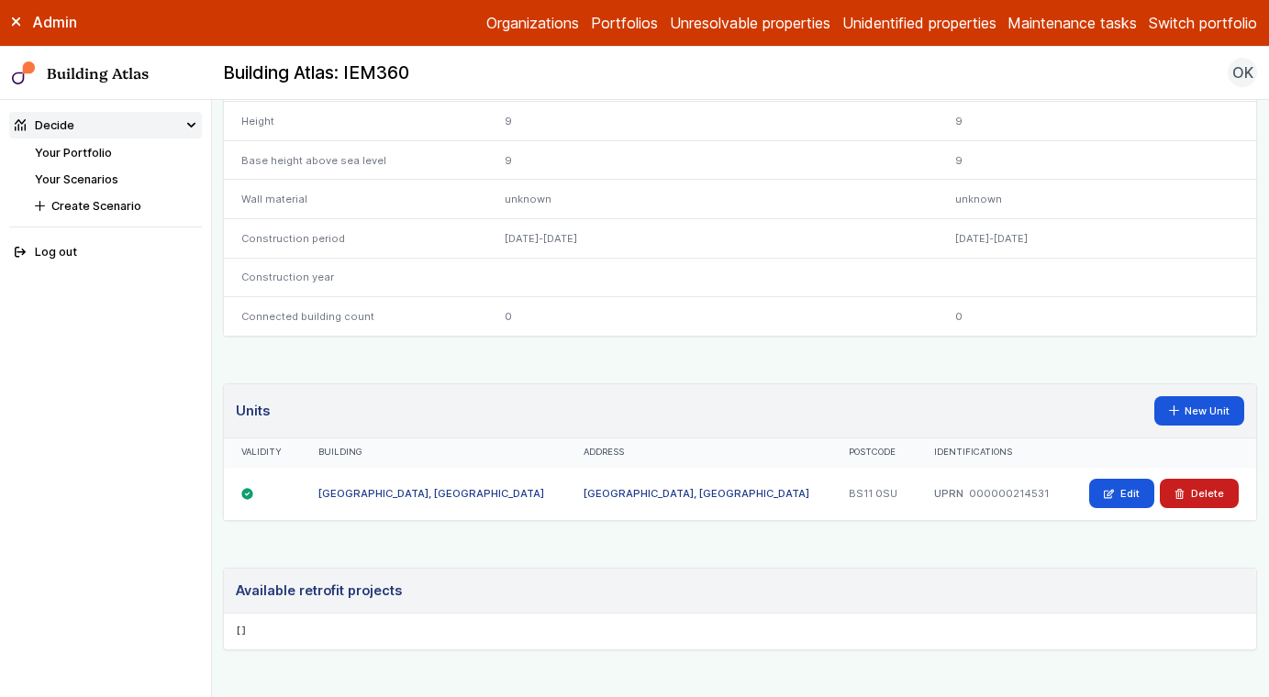
scroll to position [913, 0]
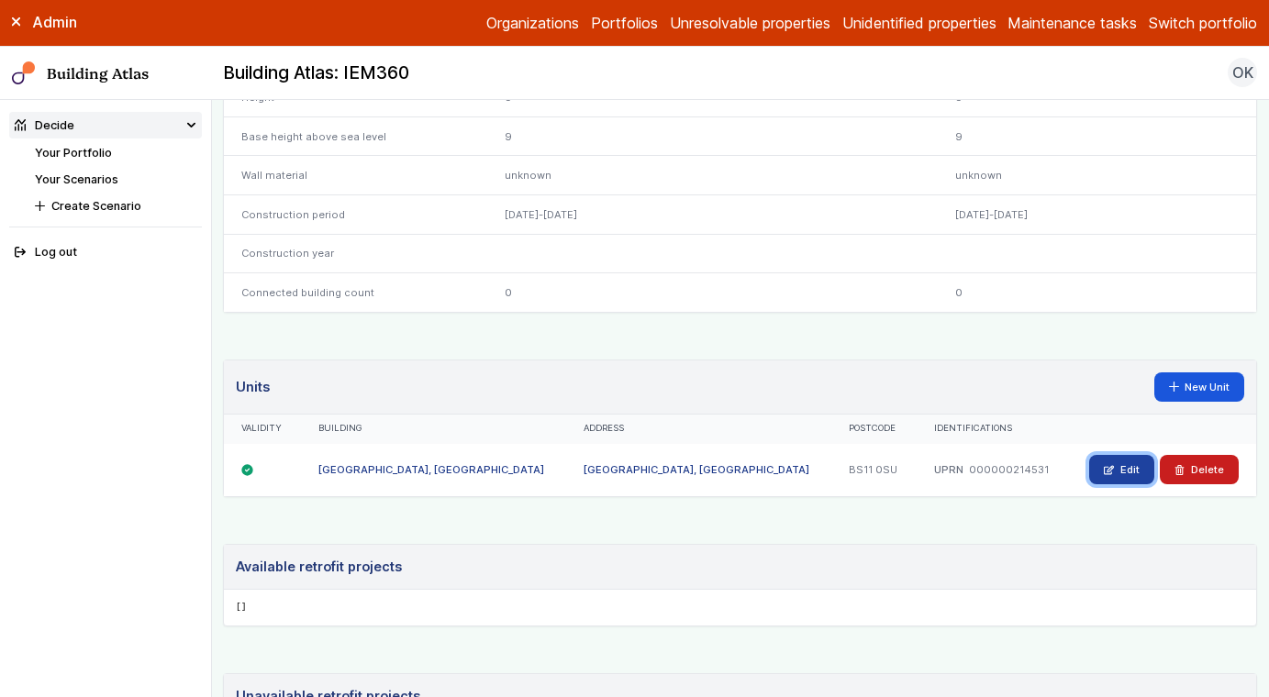
click at [1105, 482] on link "Edit" at bounding box center [1121, 469] width 65 height 29
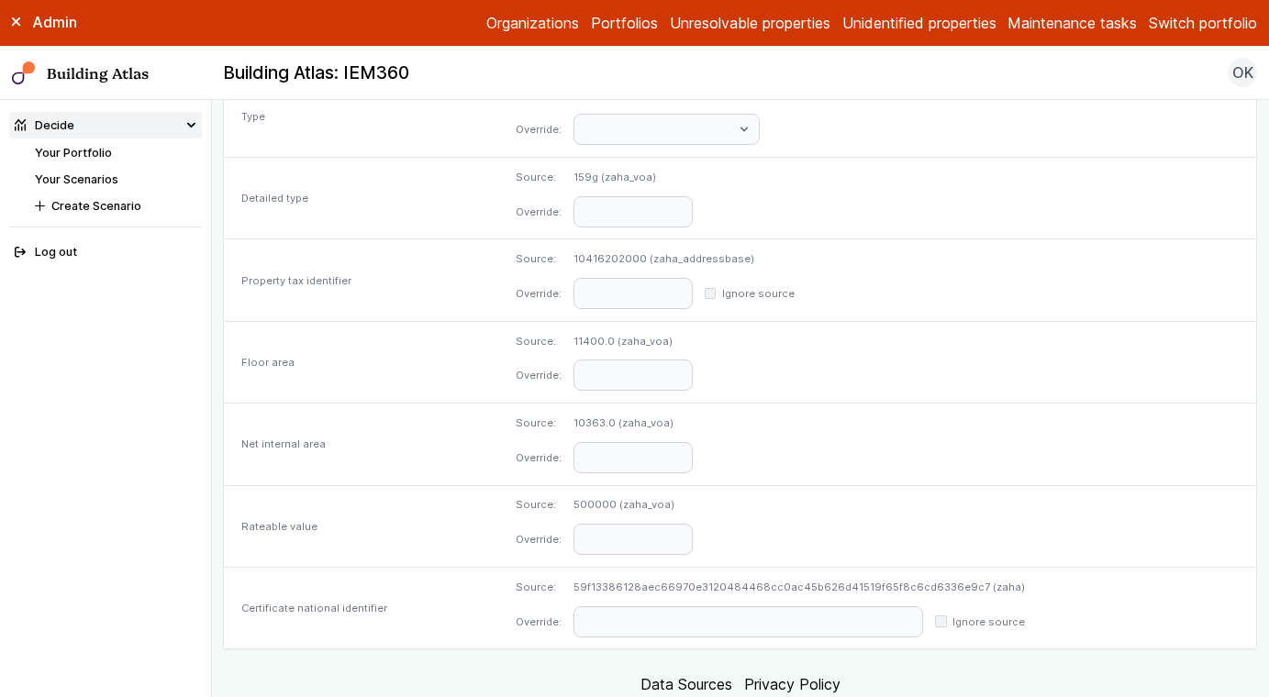
scroll to position [928, 0]
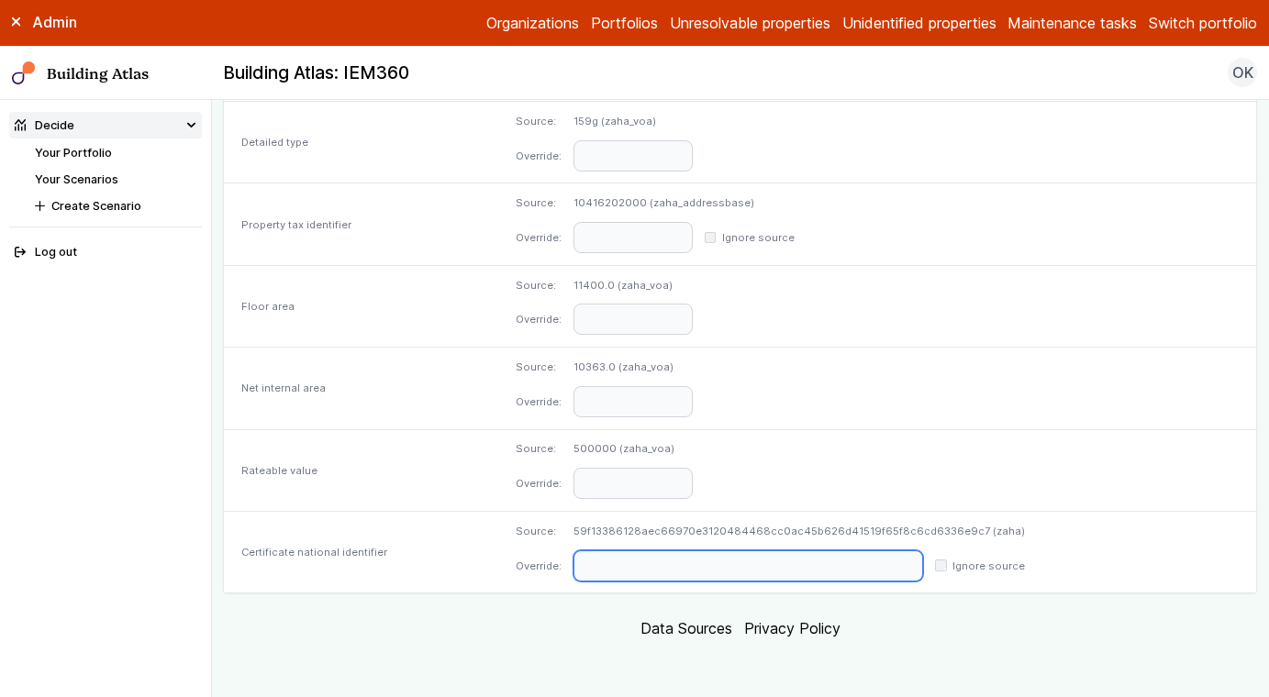
click at [626, 559] on input "text" at bounding box center [748, 565] width 350 height 31
paste input "**********"
type input "**********"
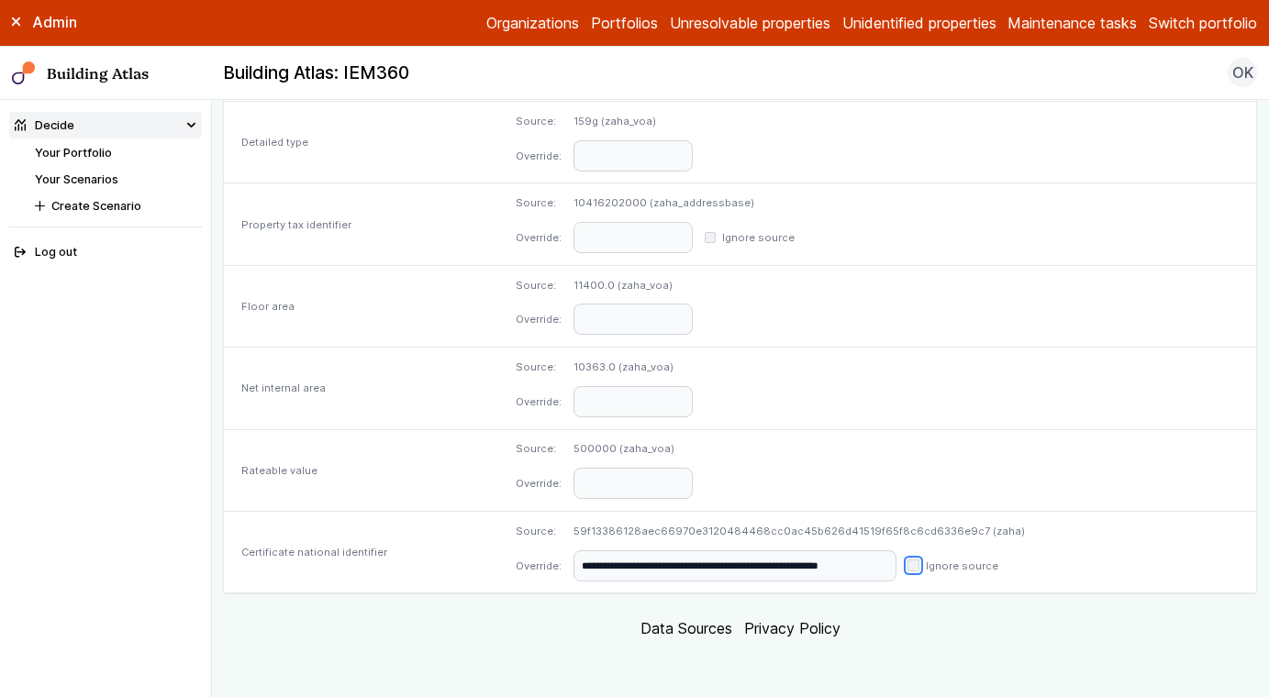
scroll to position [0, 0]
click at [782, 572] on input "**********" at bounding box center [734, 565] width 323 height 31
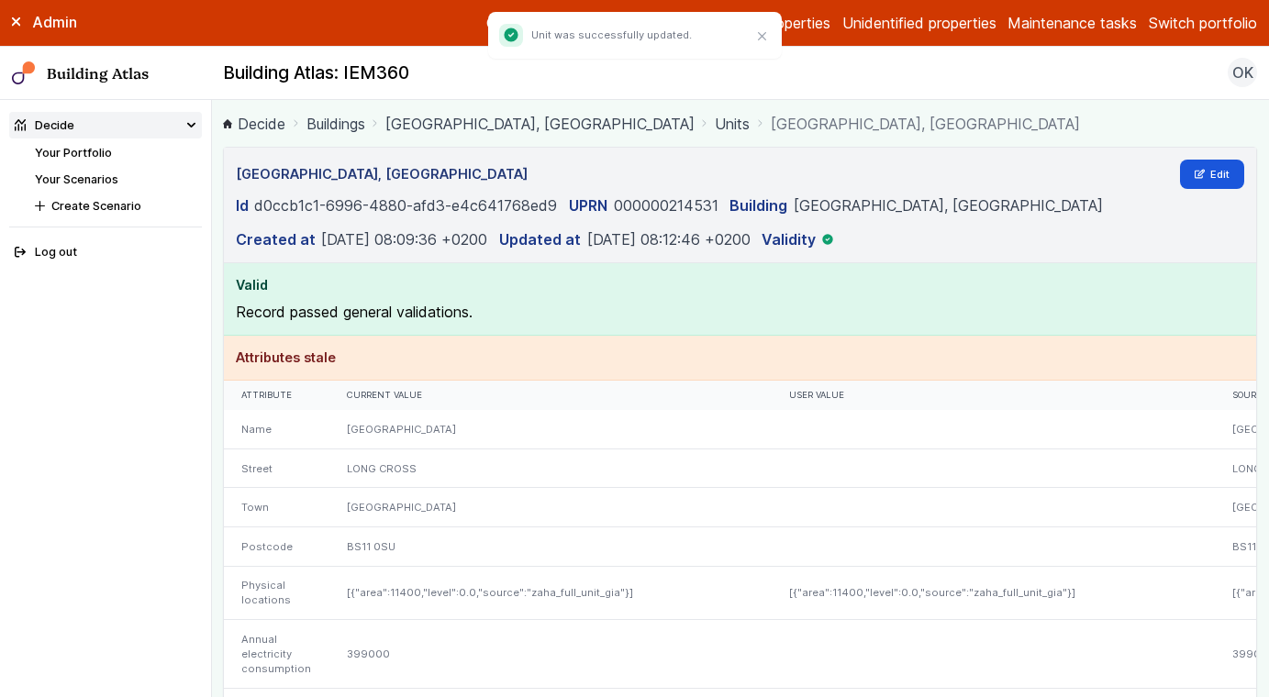
click at [515, 128] on link "ST BEDES CATHOLIC COLLEGE, LONG CROSS" at bounding box center [539, 124] width 309 height 22
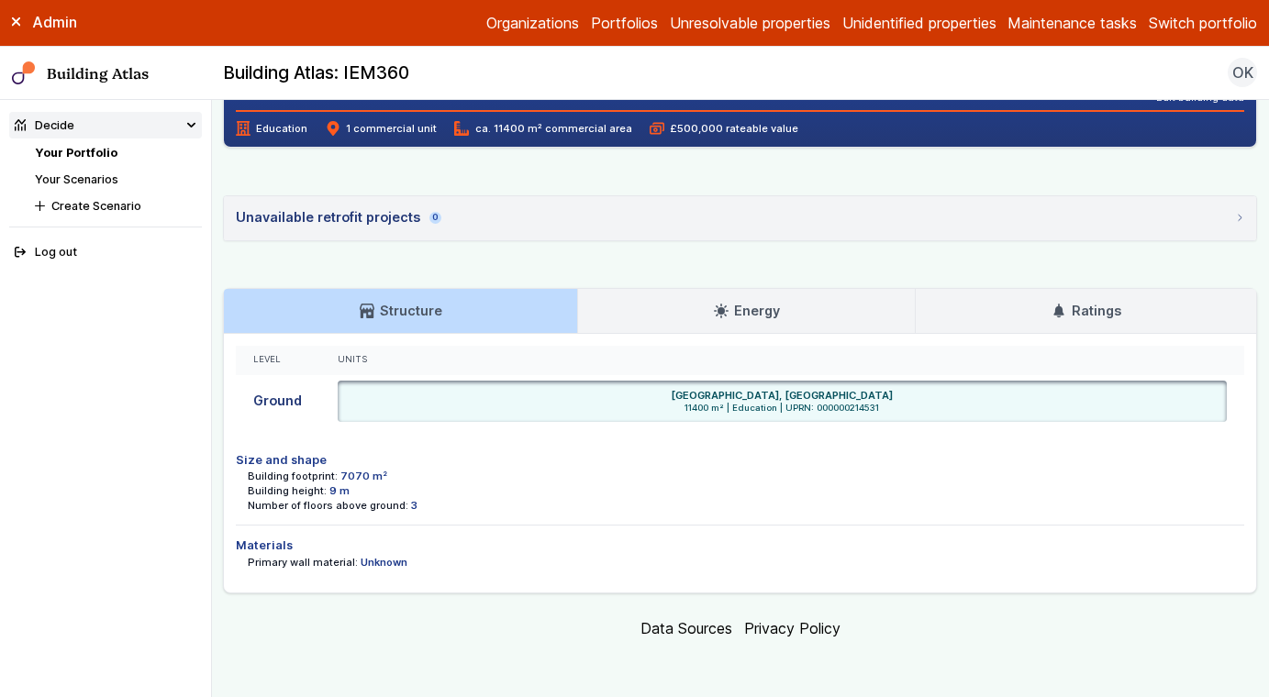
scroll to position [484, 0]
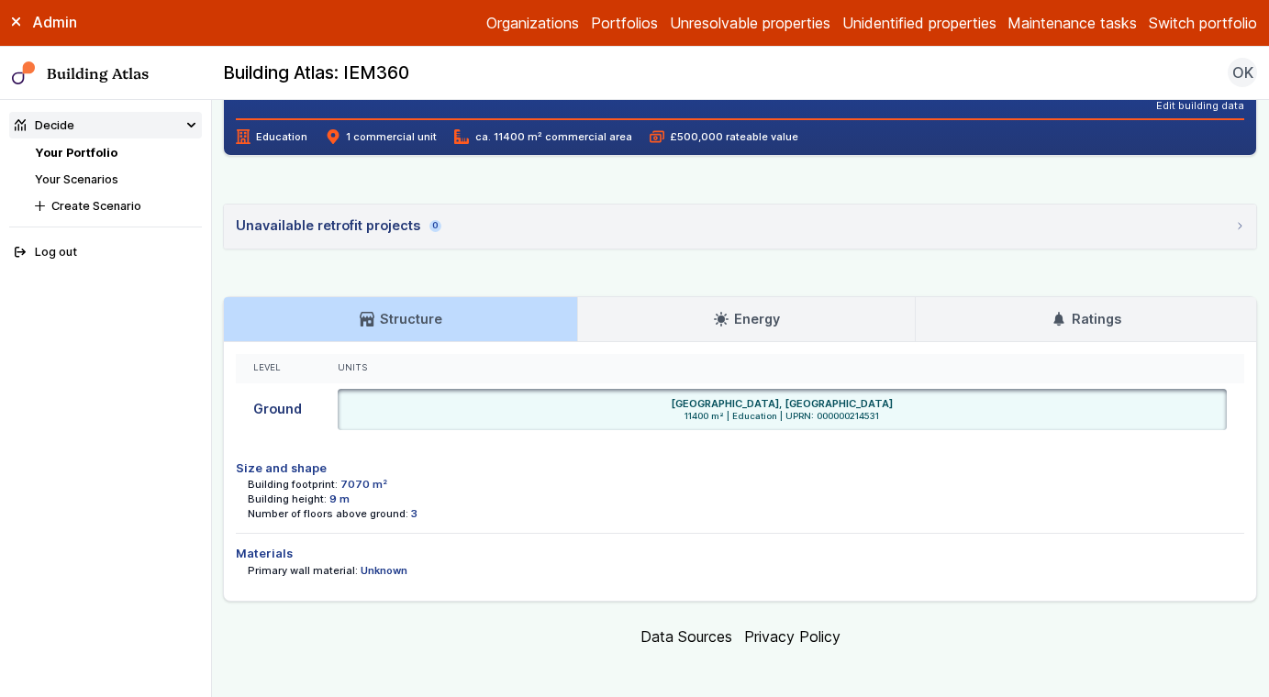
click at [638, 314] on link "Energy" at bounding box center [746, 319] width 337 height 44
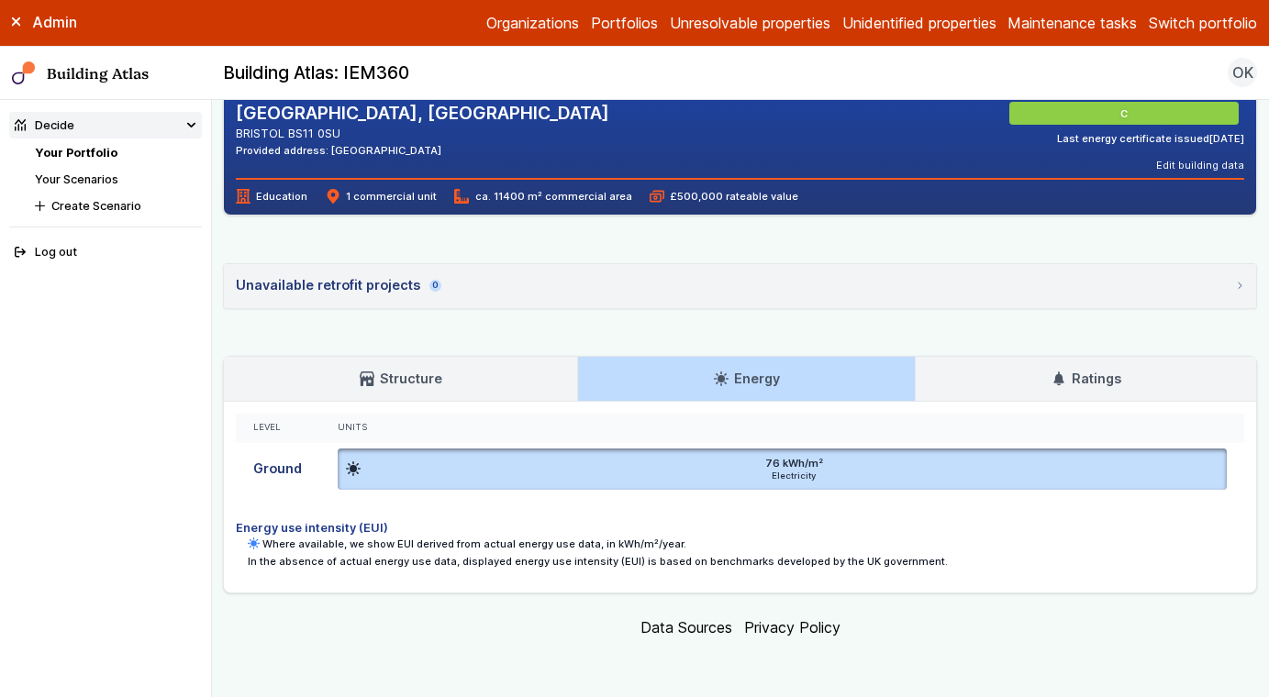
scroll to position [424, 0]
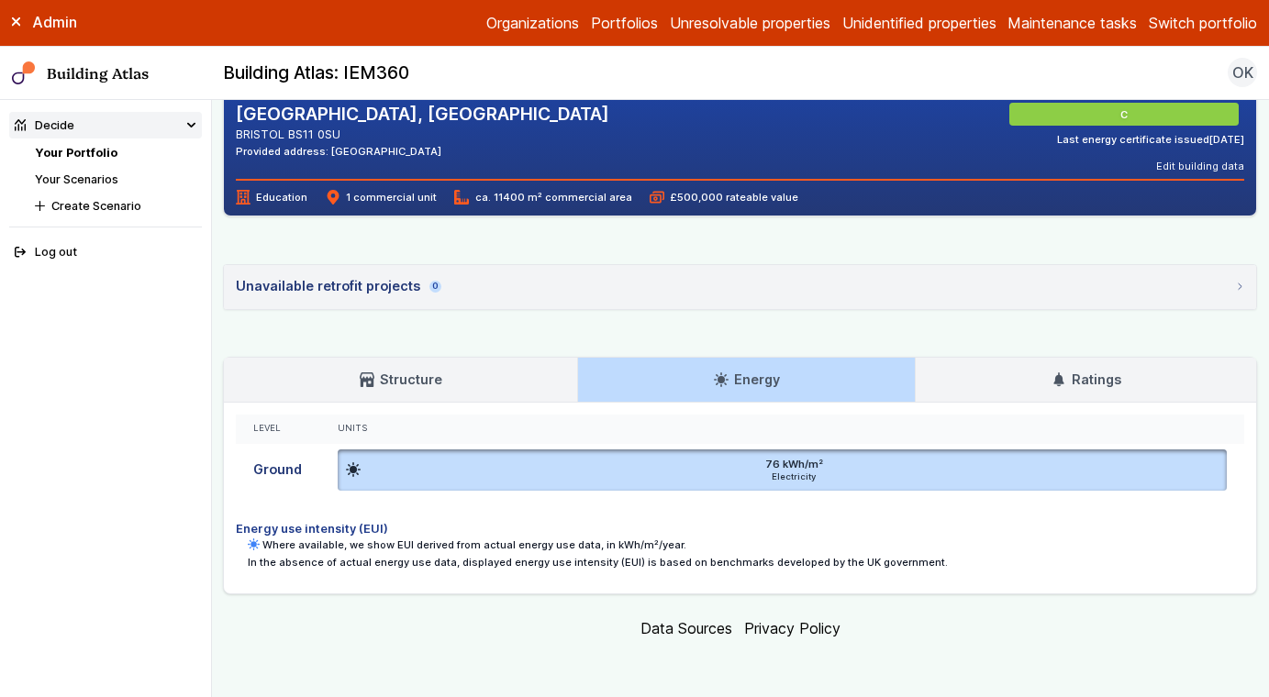
click at [974, 384] on link "Ratings" at bounding box center [1086, 380] width 340 height 44
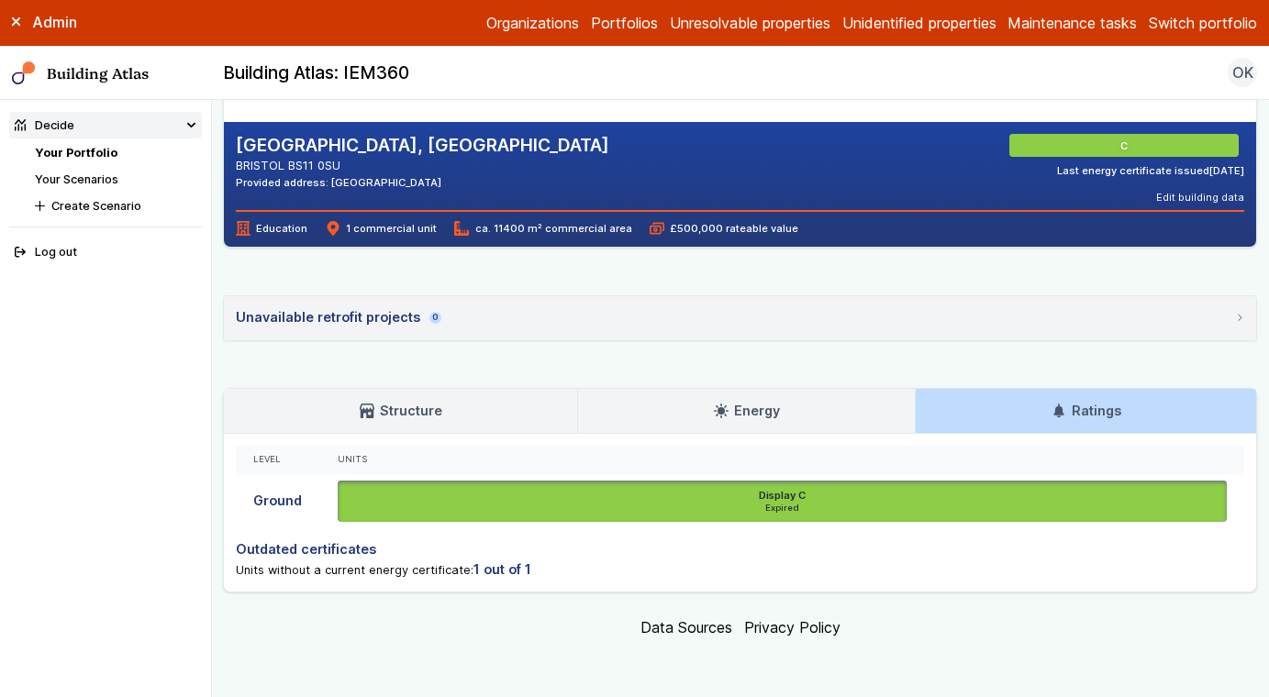
scroll to position [392, 0]
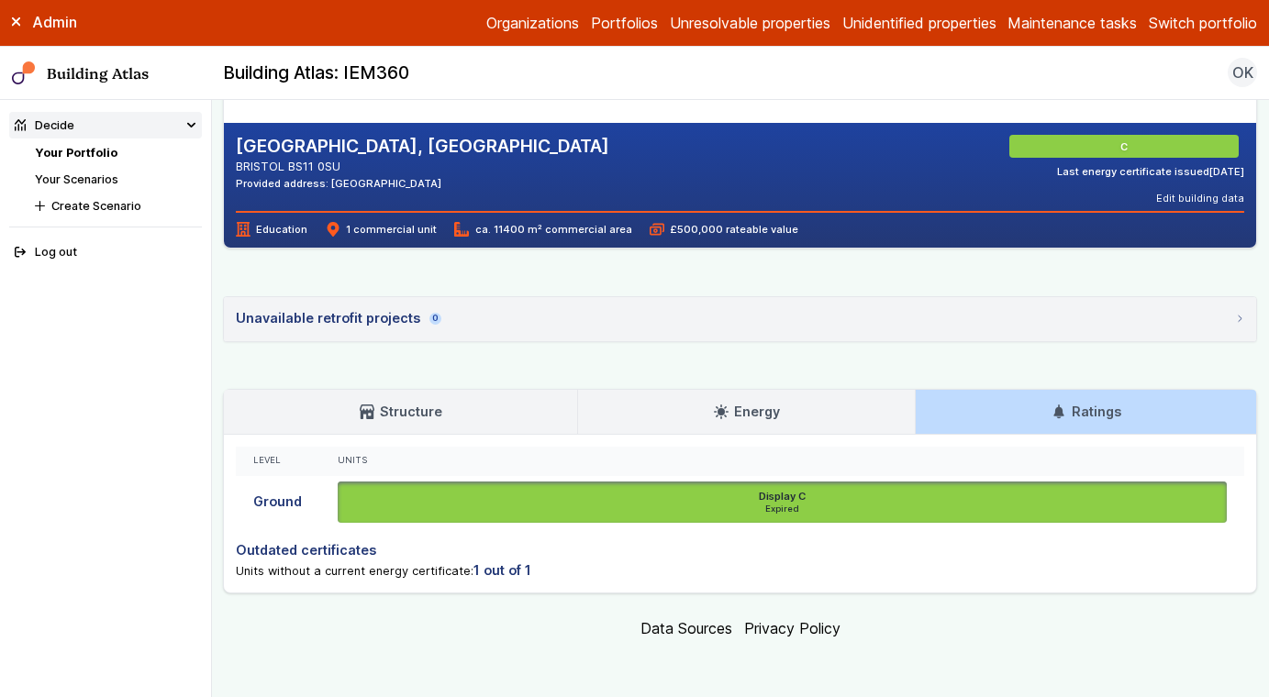
click at [690, 435] on div "Level Units Ground Display C Expired ST BEDES CATHOLIC COLLEGE, LONG CROSS, BRI…" at bounding box center [740, 514] width 1032 height 159
click at [571, 412] on link "Structure" at bounding box center [400, 412] width 353 height 44
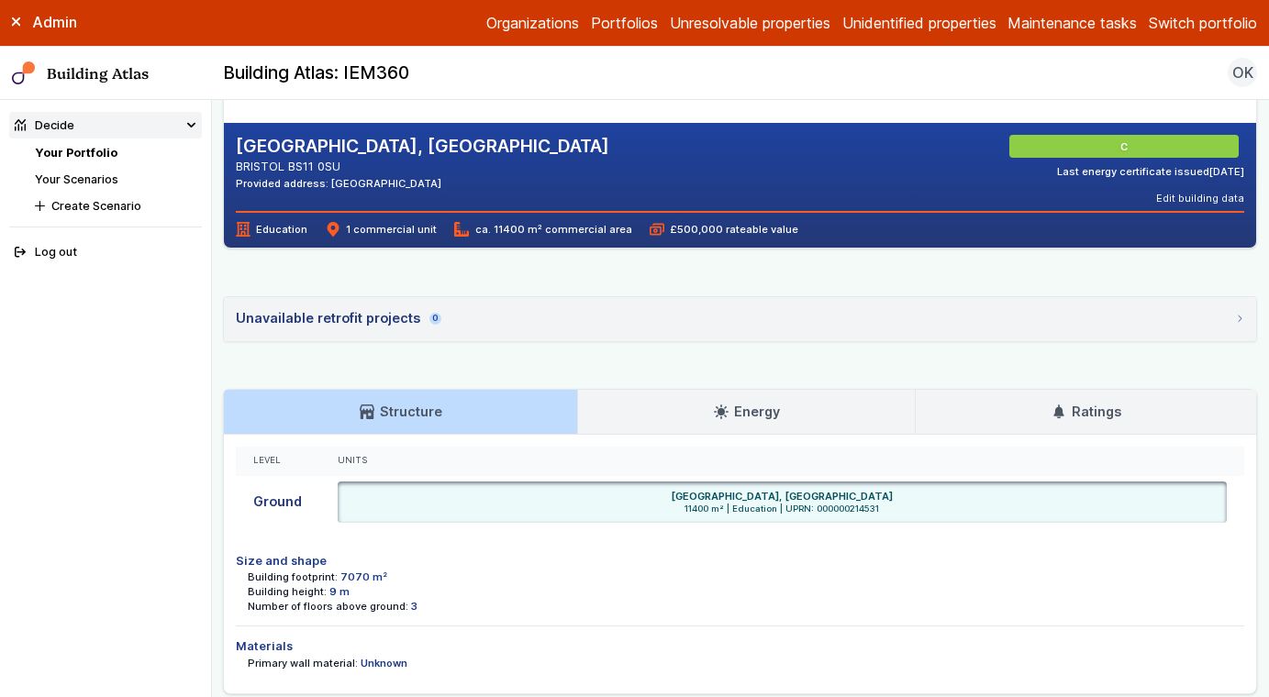
drag, startPoint x: 483, startPoint y: 184, endPoint x: 414, endPoint y: 183, distance: 68.8
click at [414, 183] on div "Provided address: Catholic College, BS11 0SU" at bounding box center [422, 183] width 373 height 15
copy div "BS11 0SU"
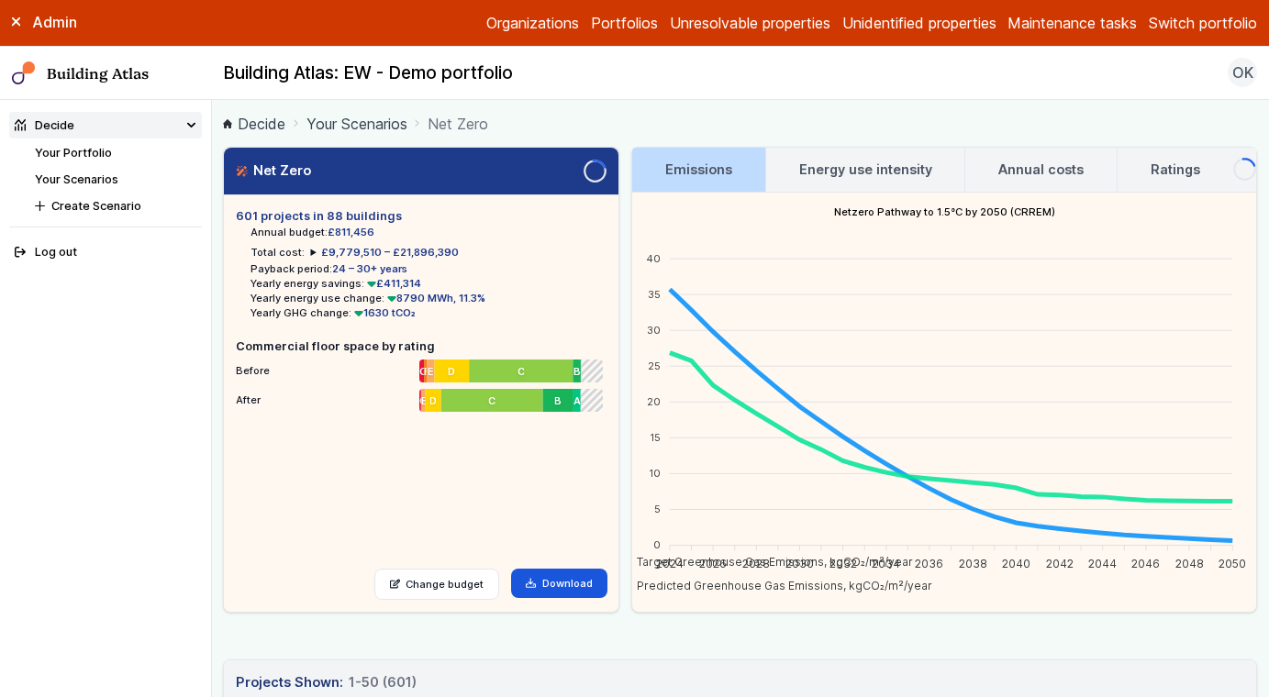
scroll to position [177, 0]
